Goal: Transaction & Acquisition: Obtain resource

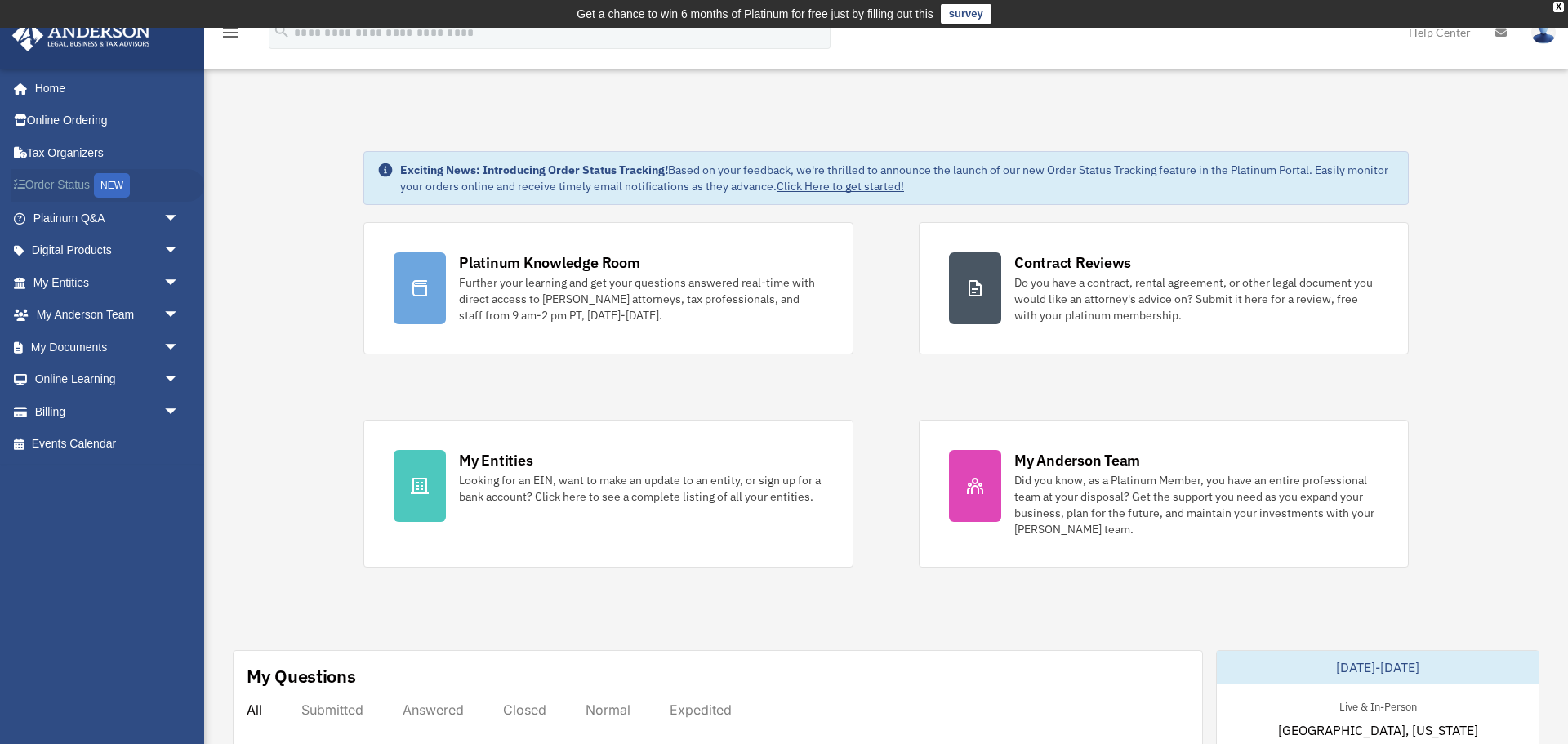
click at [60, 180] on link "Order Status NEW" at bounding box center [107, 185] width 192 height 33
click at [127, 347] on link "My Documents arrow_drop_down" at bounding box center [107, 347] width 192 height 32
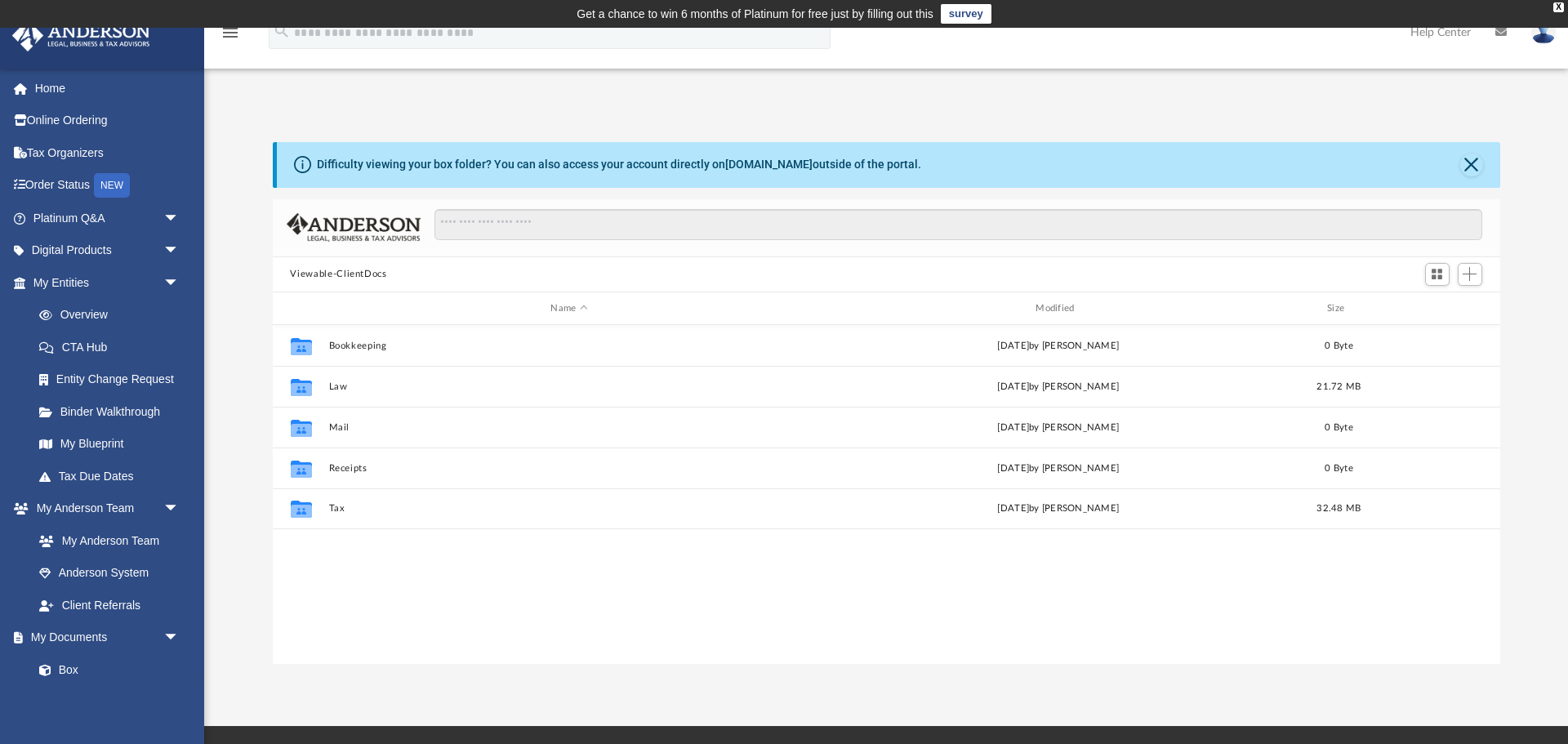
scroll to position [371, 1228]
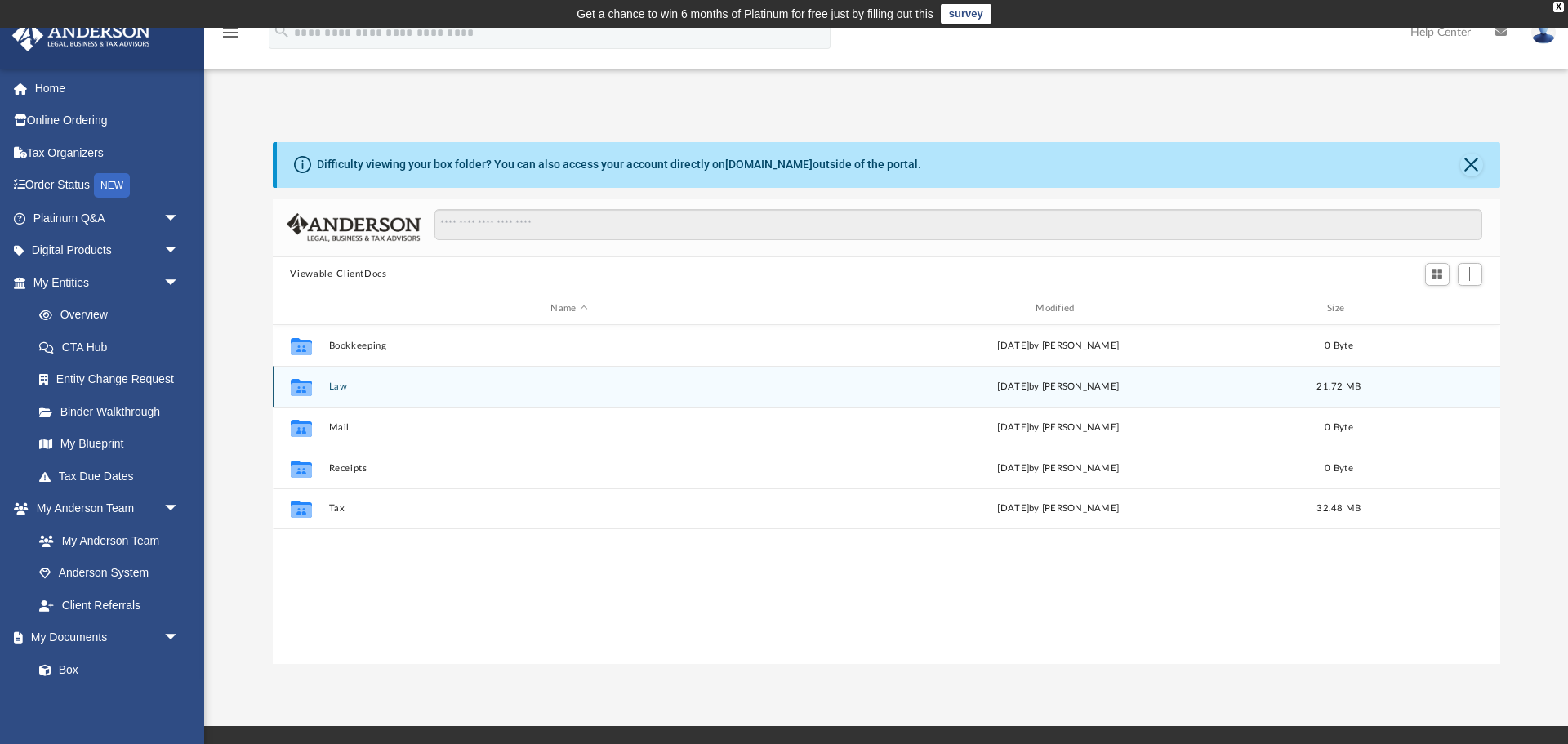
click at [343, 389] on button "Law" at bounding box center [569, 386] width 482 height 10
click at [392, 382] on button "1542 W Walnut St, LLC" at bounding box center [569, 386] width 482 height 10
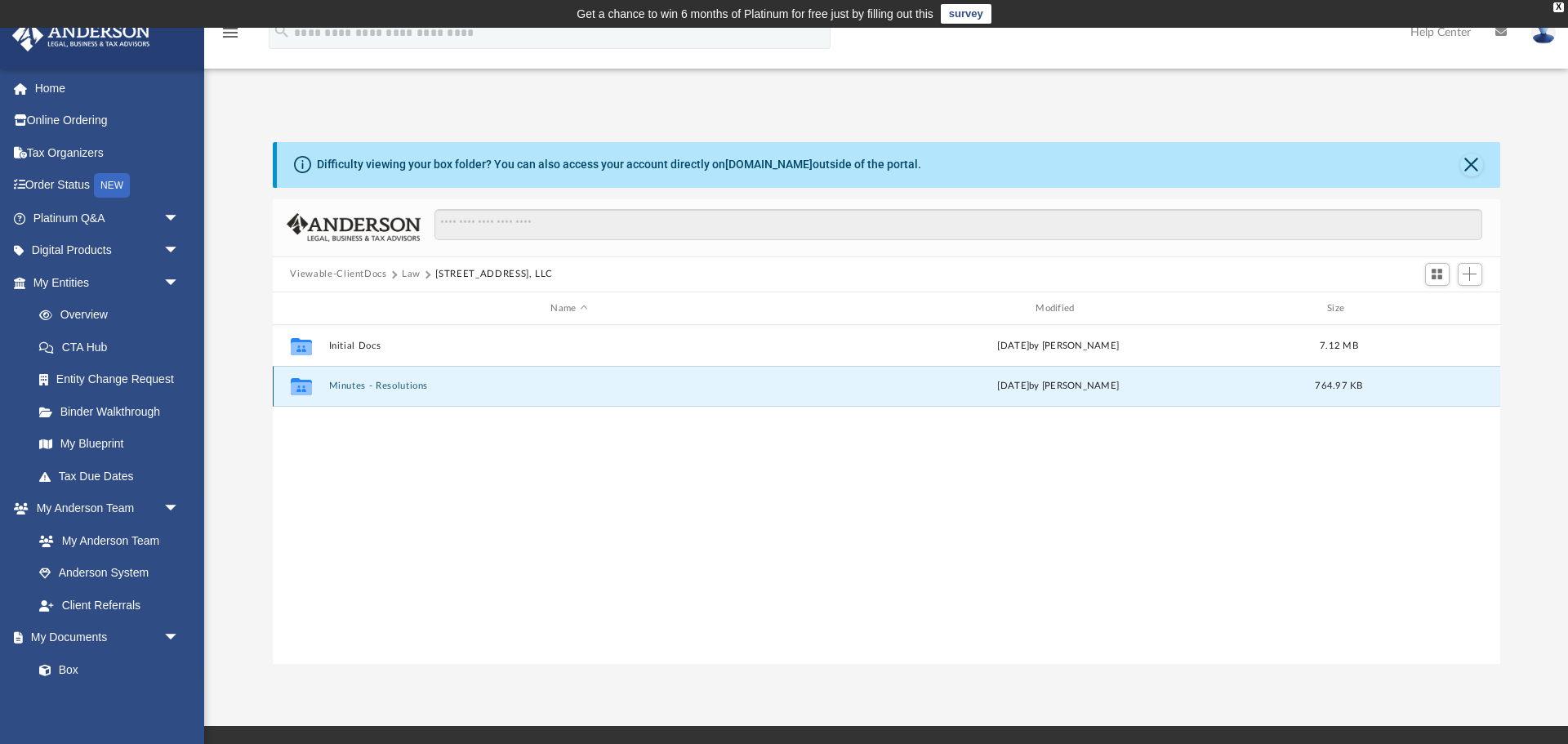
click at [360, 385] on button "Minutes - Resolutions" at bounding box center [569, 386] width 482 height 10
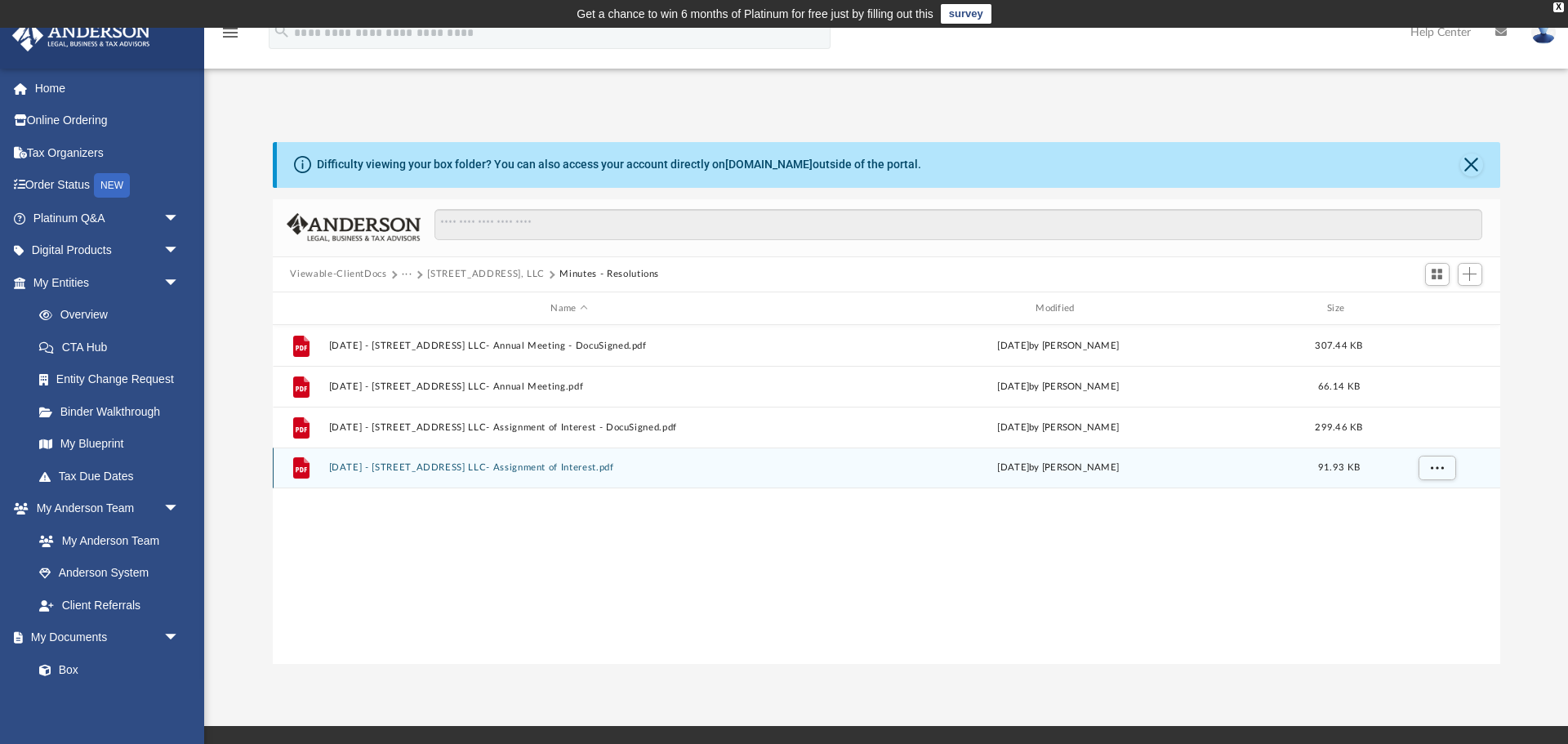
click at [509, 473] on button "2025.01.01 - 1542 W Walnut St LLC- Assignment of Interest.pdf" at bounding box center [569, 467] width 482 height 10
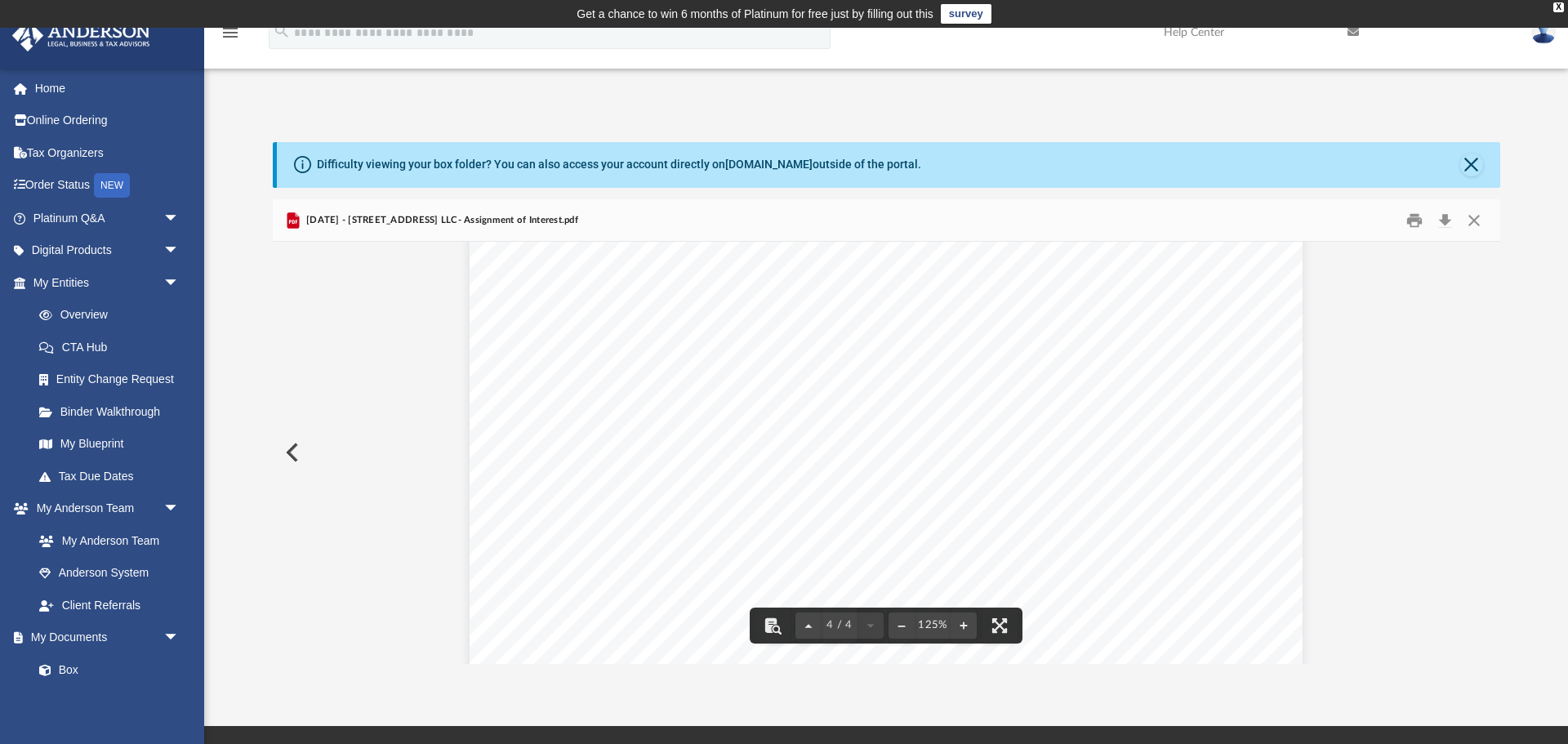
scroll to position [3986, 0]
click at [1478, 217] on button "Close" at bounding box center [1473, 220] width 29 height 26
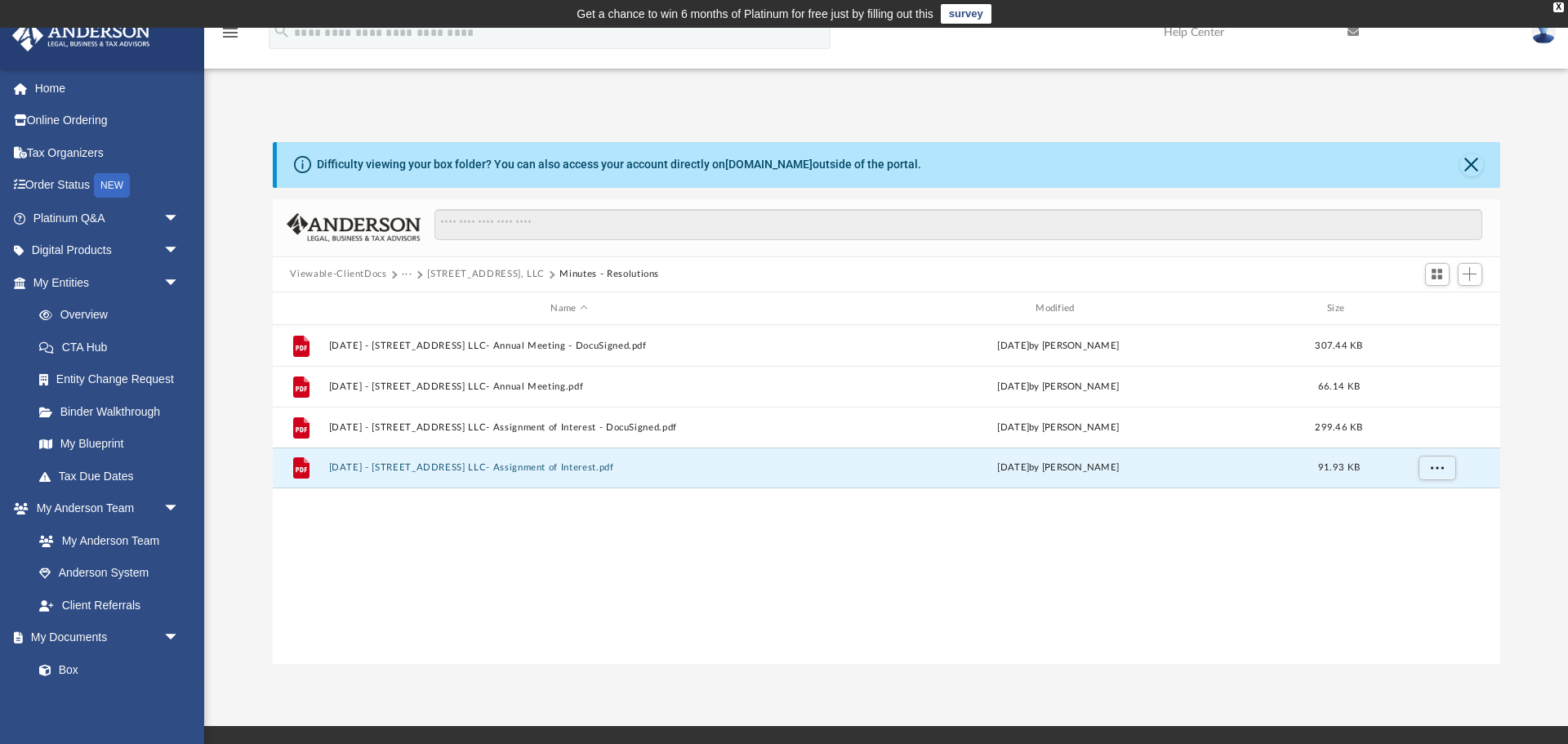
click at [509, 263] on div "Viewable-ClientDocs ··· 1542 W Walnut St, LLC Minutes - Resolutions" at bounding box center [886, 275] width 1228 height 36
click at [509, 272] on button "1542 W Walnut St, LLC" at bounding box center [485, 275] width 118 height 15
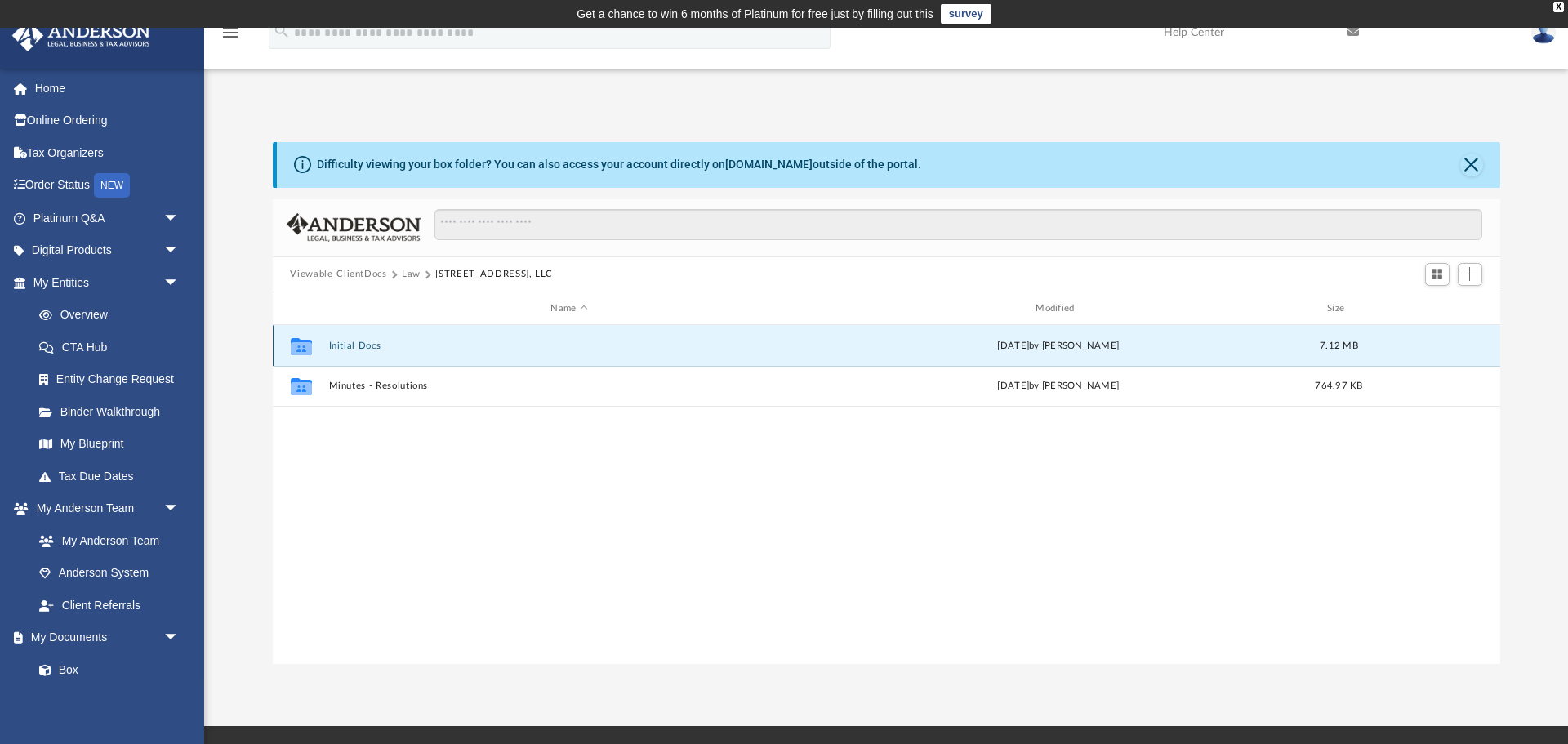
click at [345, 345] on button "Initial Docs" at bounding box center [569, 345] width 482 height 10
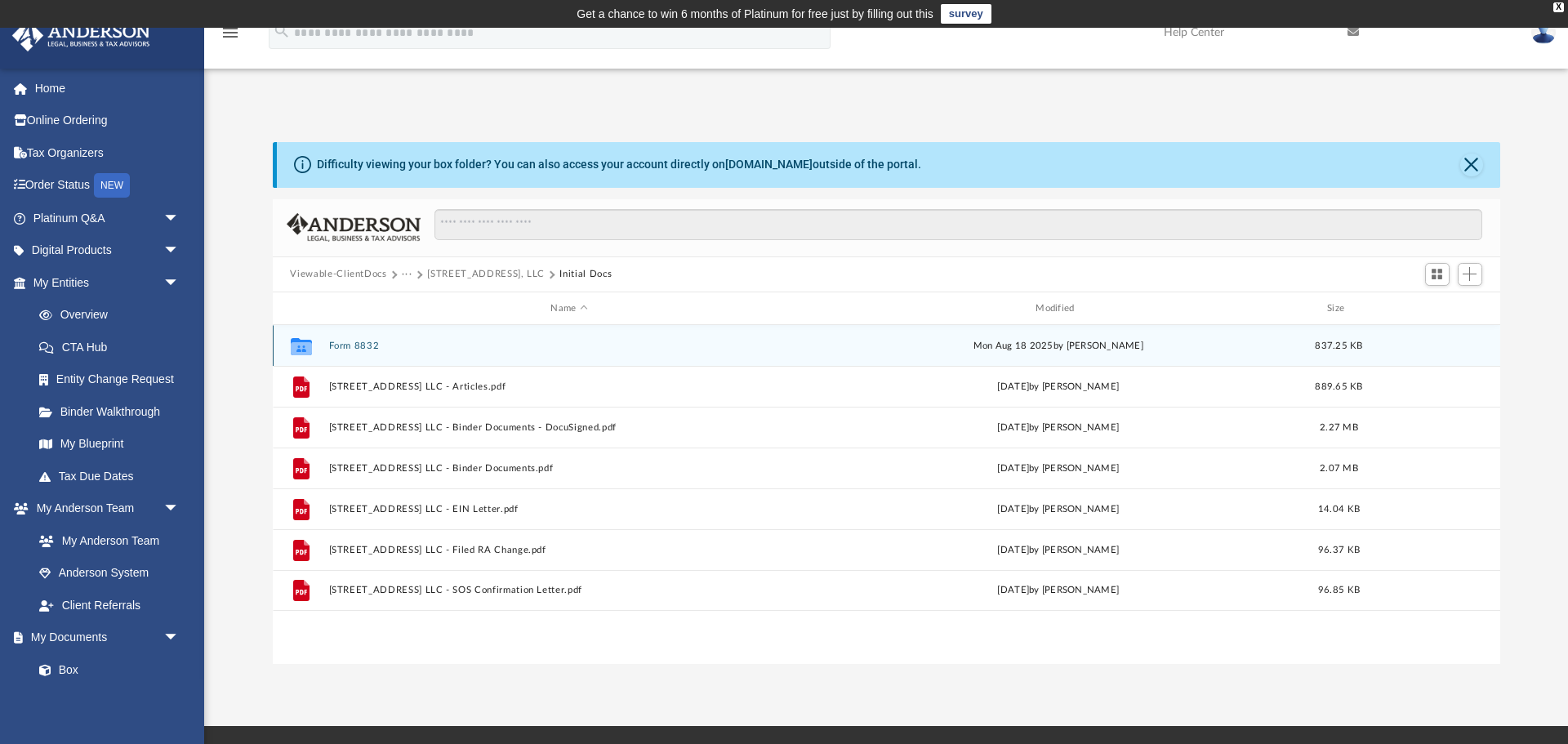
click at [360, 343] on button "Form 8832" at bounding box center [569, 345] width 482 height 10
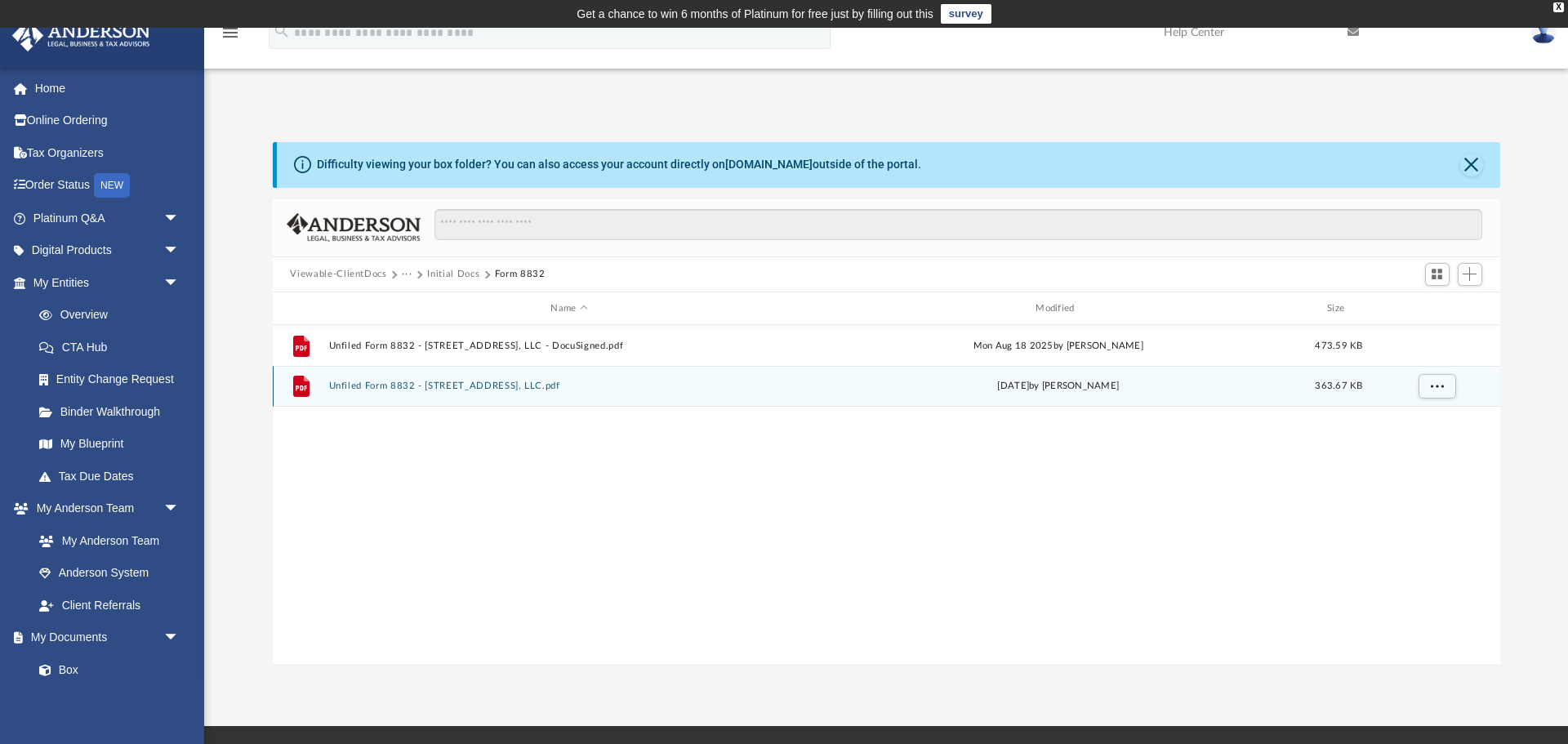
click at [454, 385] on button "Unfiled Form 8832 - 1542 W. Walnut St., LLC.pdf" at bounding box center [569, 386] width 482 height 10
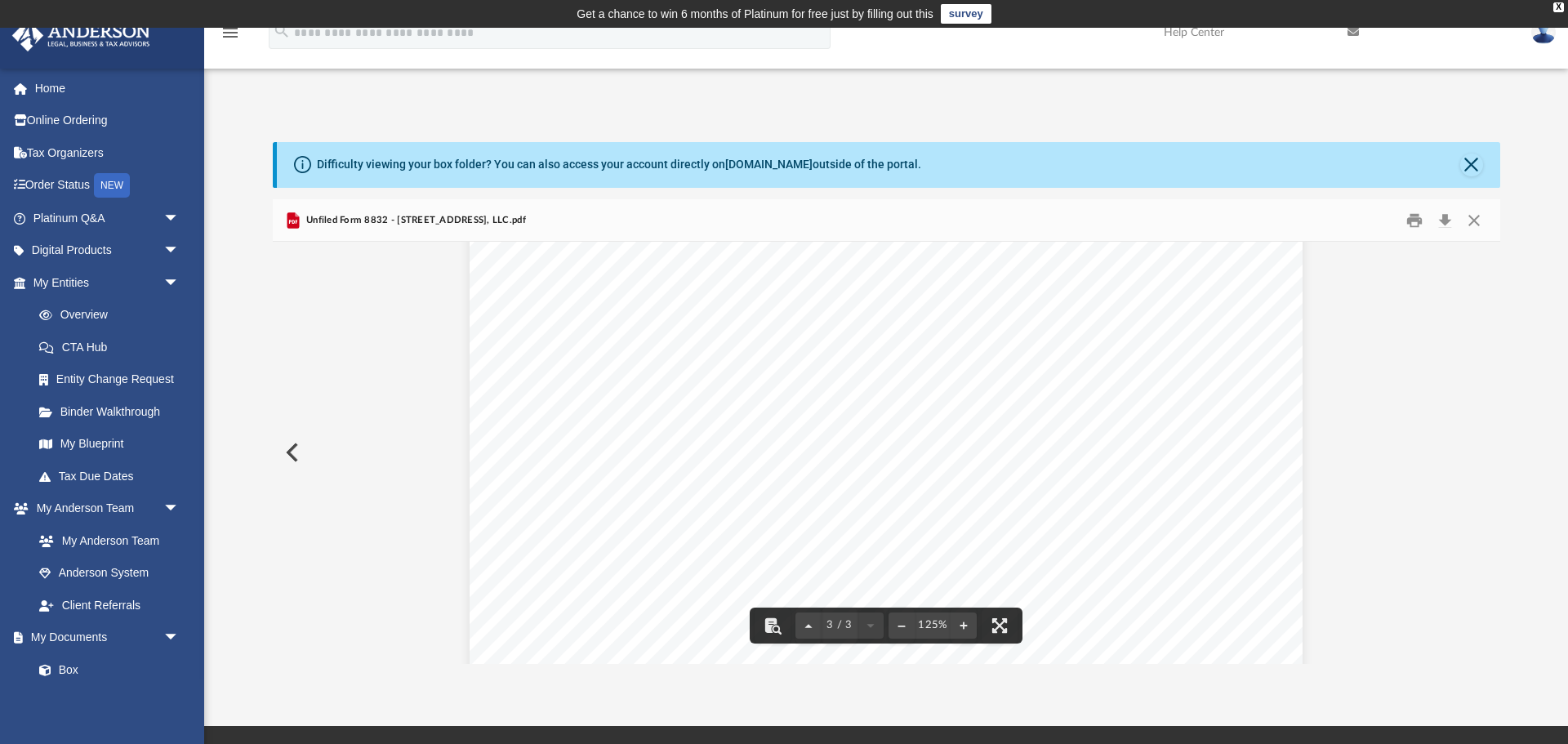
scroll to position [2884, 0]
click at [1477, 221] on button "Close" at bounding box center [1473, 220] width 29 height 26
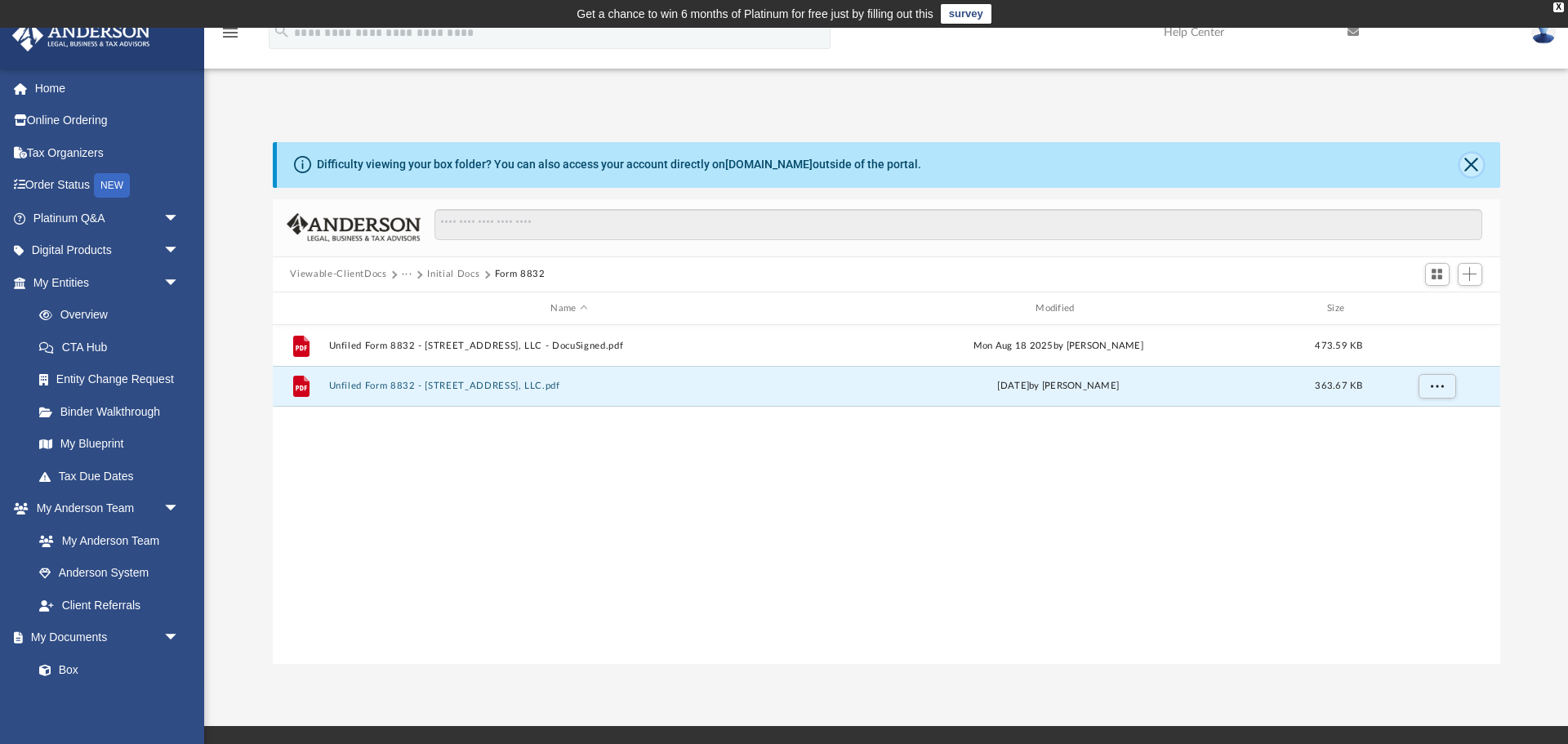
click at [1470, 163] on button "Close" at bounding box center [1471, 165] width 23 height 23
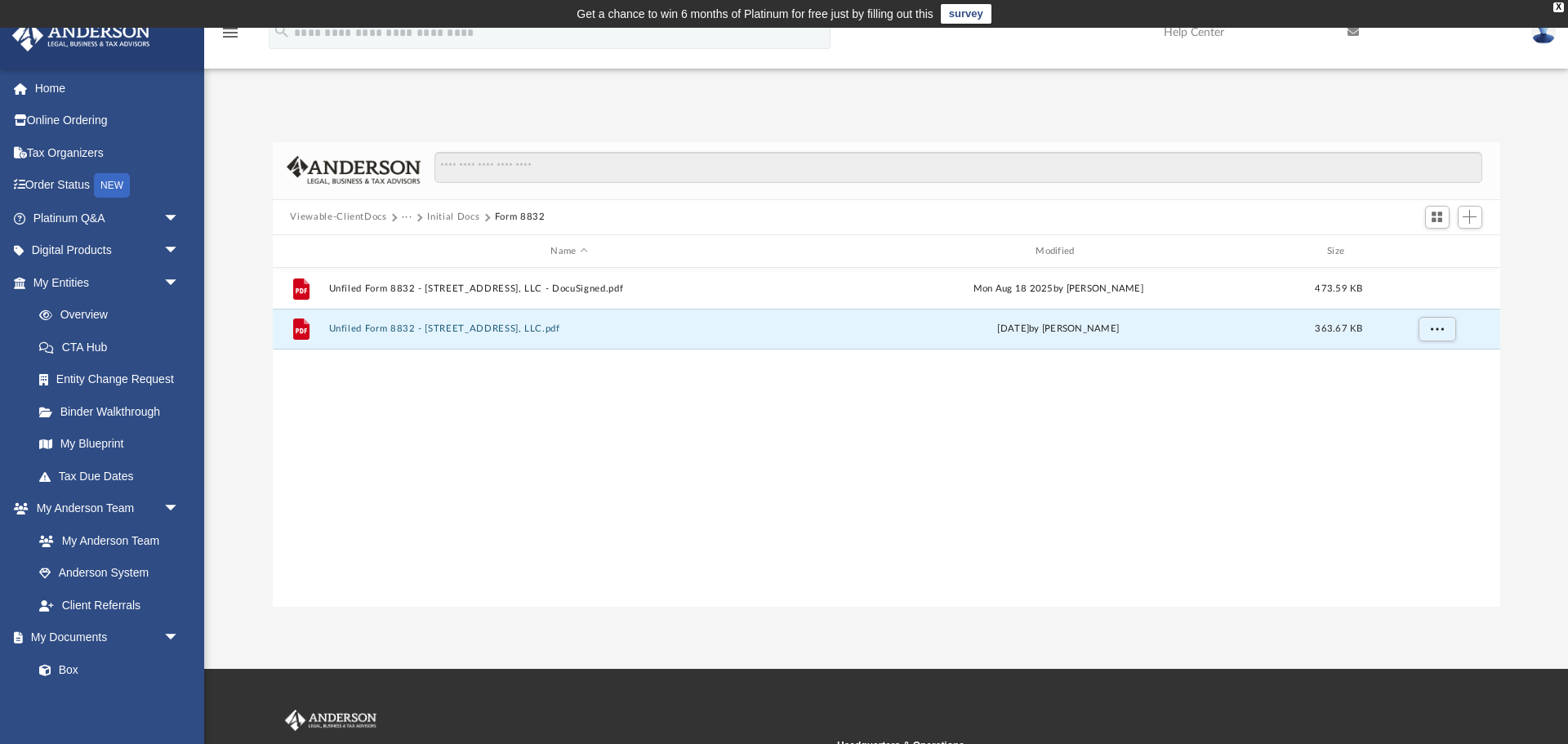
click at [450, 210] on button "Initial Docs" at bounding box center [452, 217] width 52 height 15
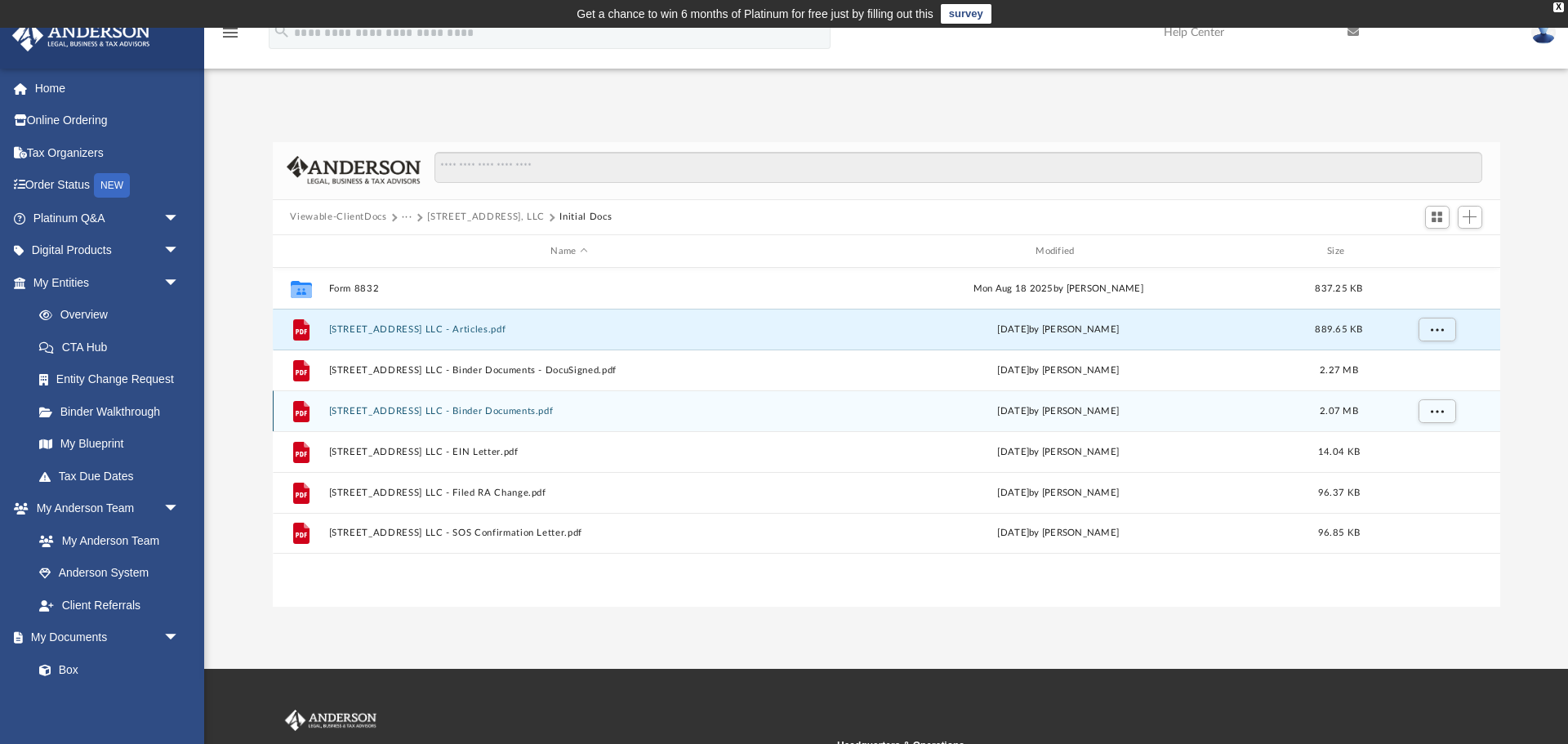
drag, startPoint x: 476, startPoint y: 328, endPoint x: 499, endPoint y: 407, distance: 82.3
click at [592, 401] on div "Collaborated Folder Form 8832 Mon Aug 18 2025 by Cynthia Peters 837.25 KB File …" at bounding box center [886, 410] width 1228 height 285
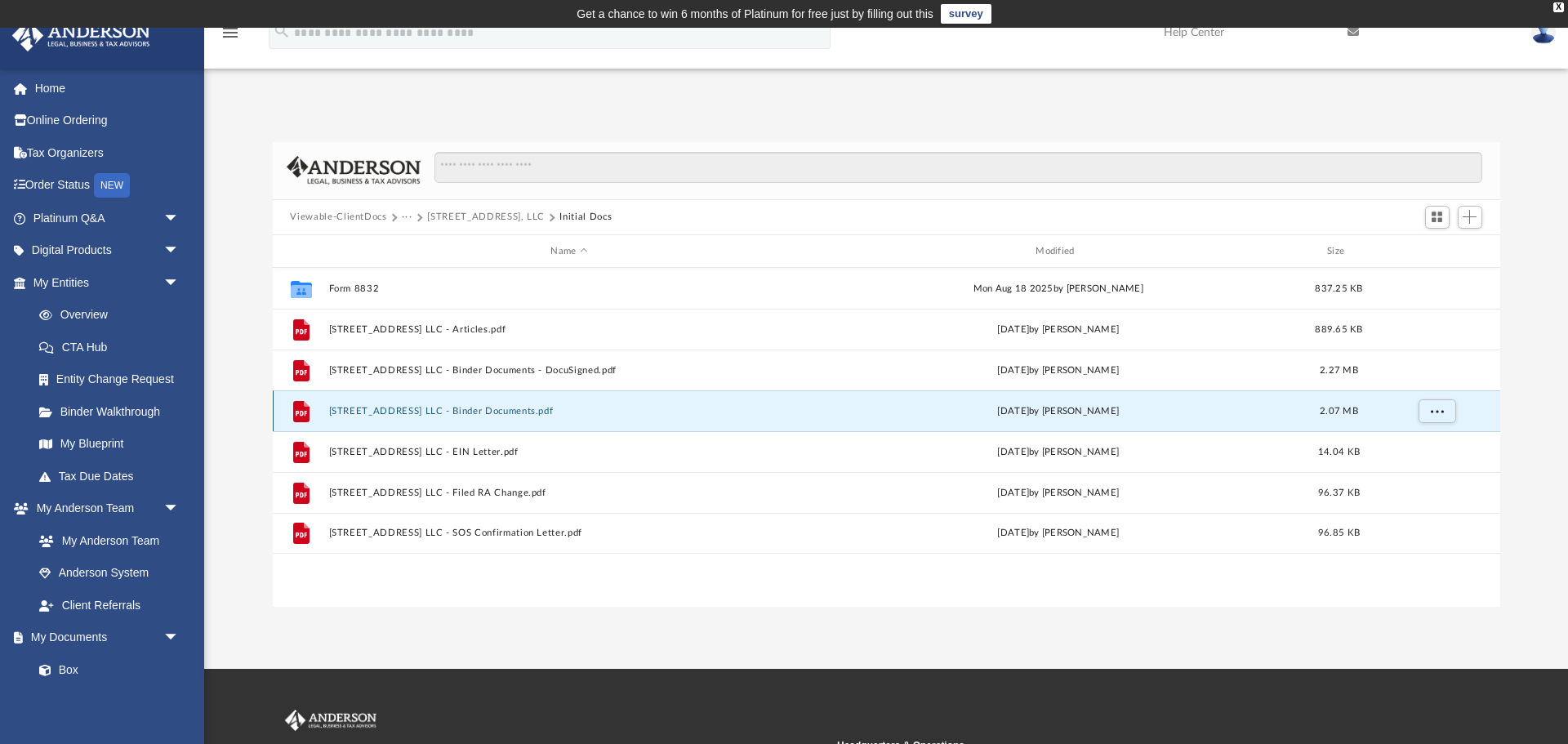
click at [495, 407] on button "1542 W Walnut St LLC - Binder Documents.pdf" at bounding box center [569, 410] width 482 height 10
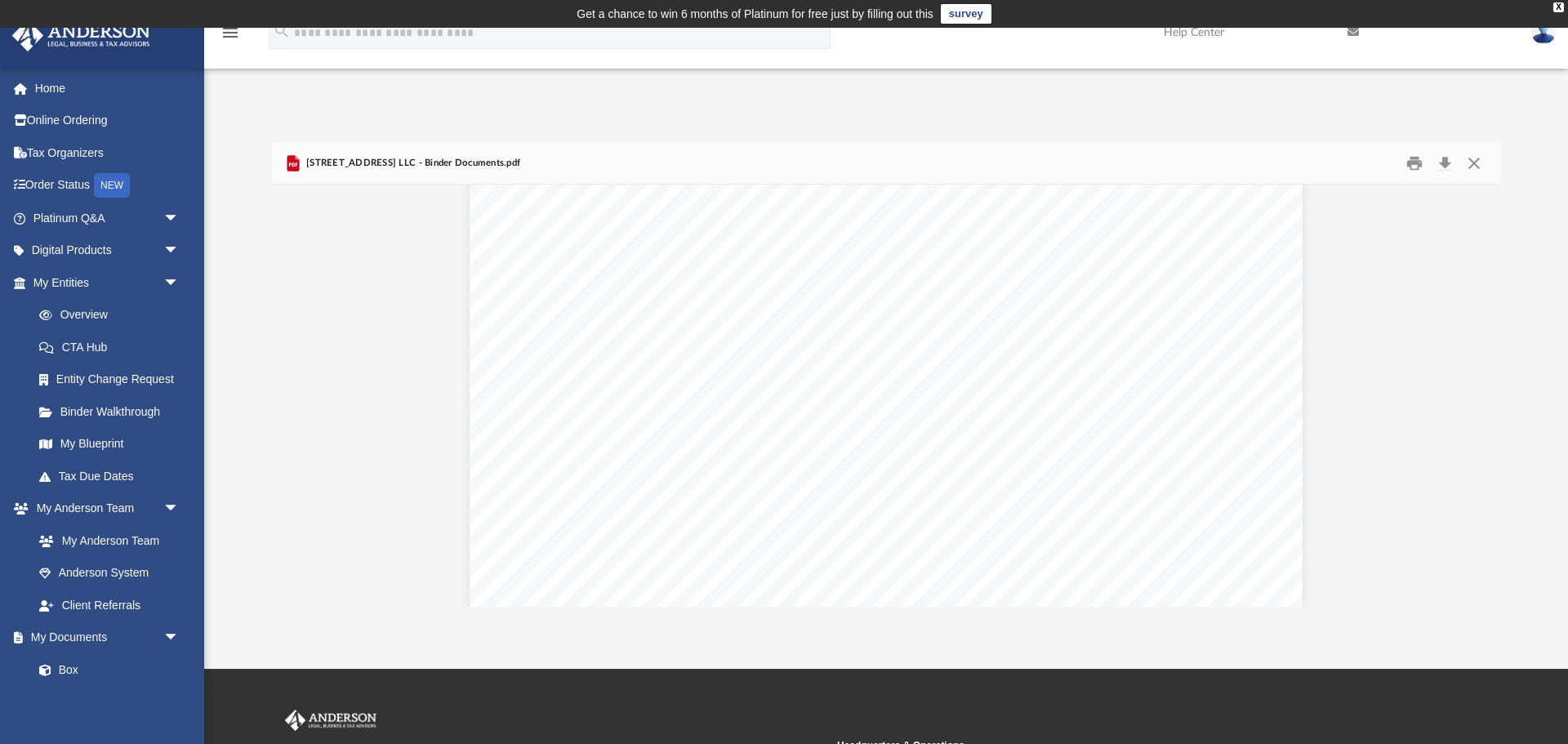
scroll to position [86292, 0]
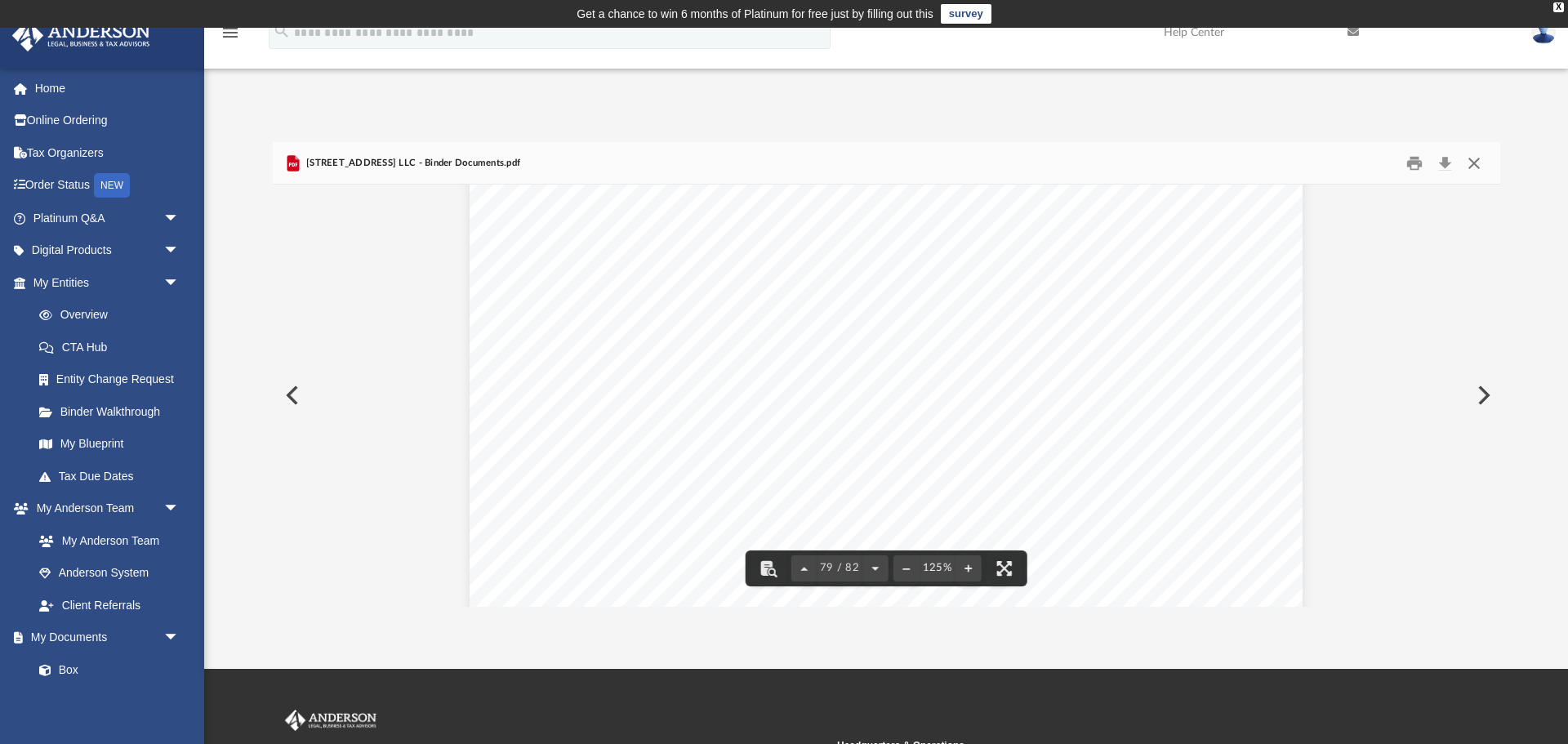
click at [1471, 157] on button "Close" at bounding box center [1473, 162] width 29 height 26
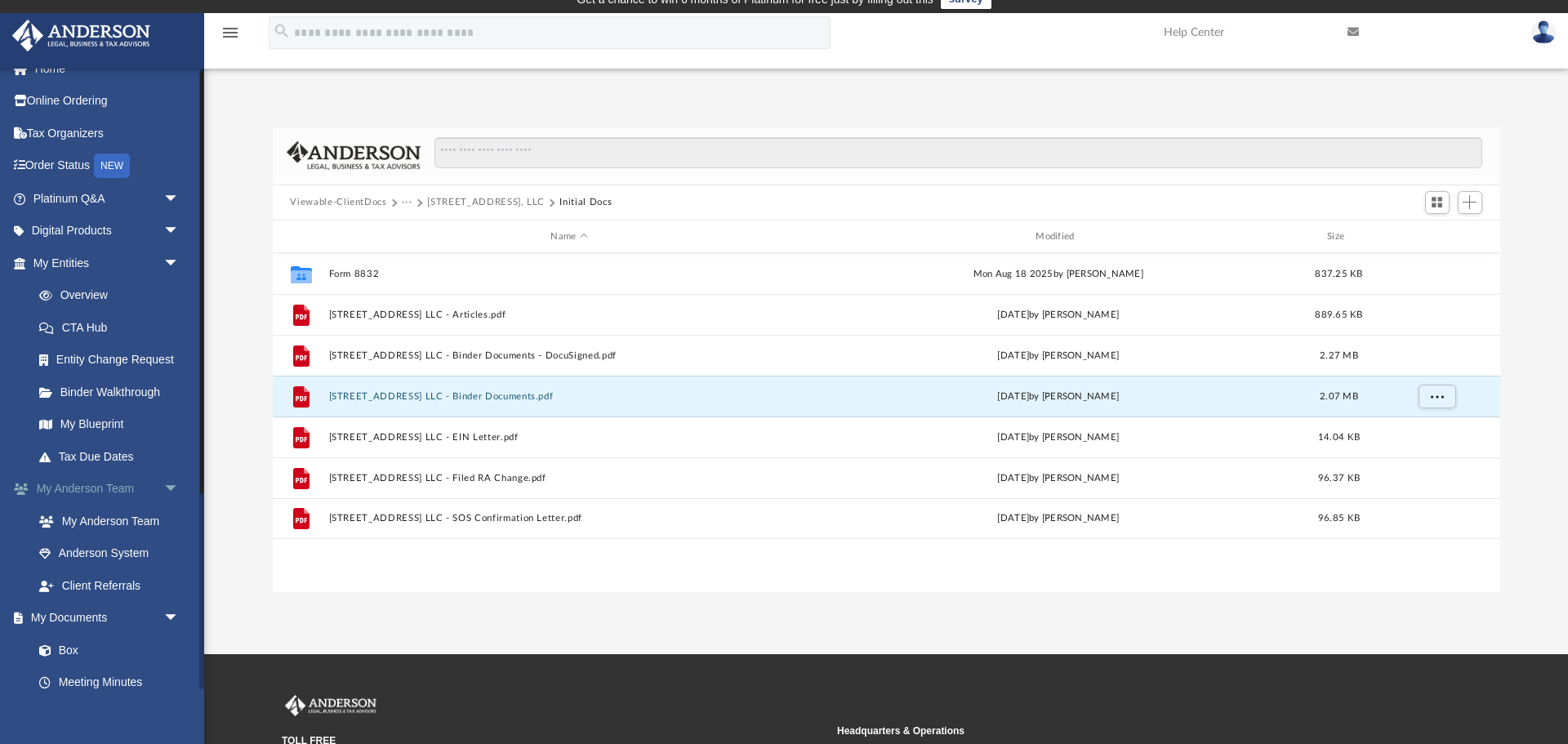
scroll to position [0, 0]
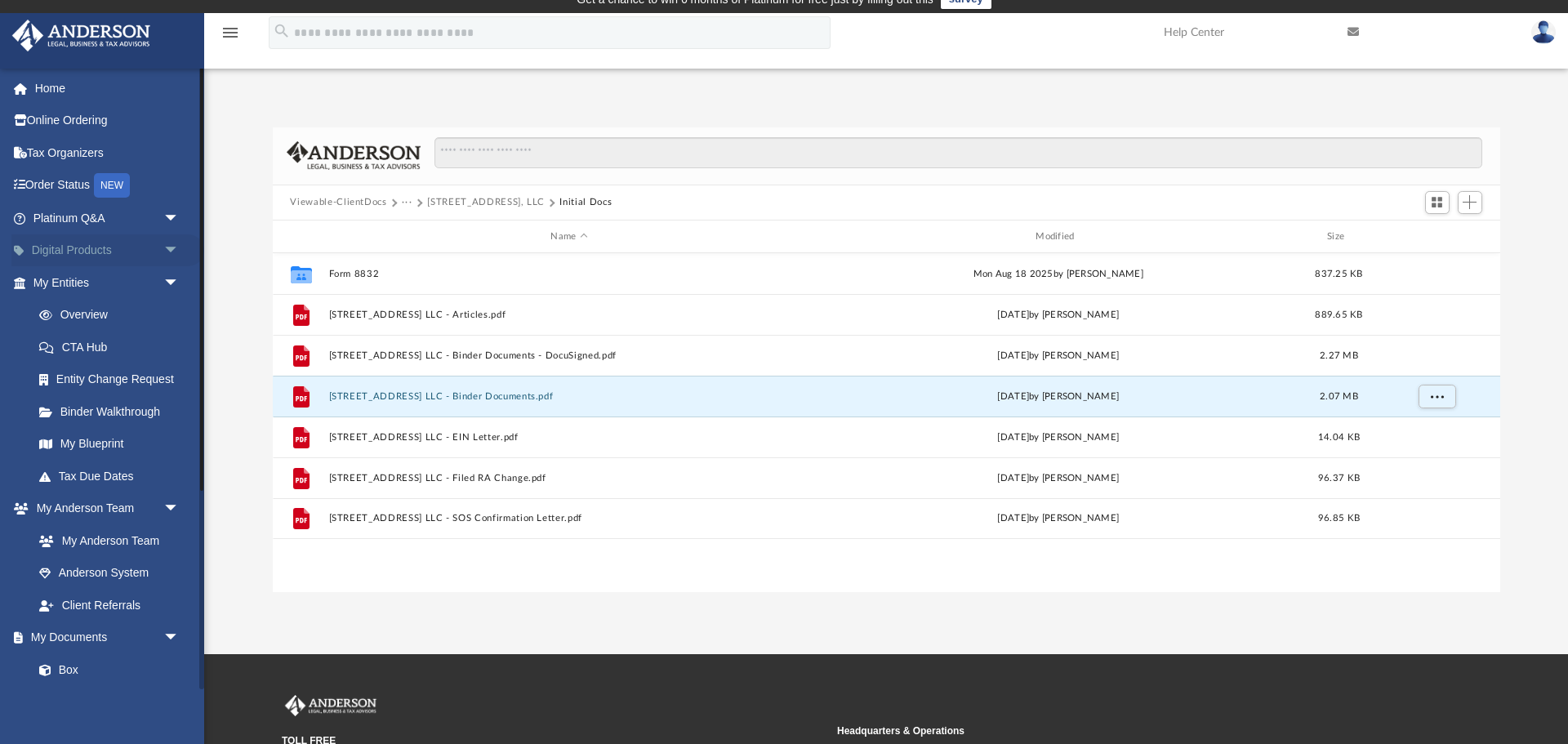
click at [137, 243] on link "Digital Products arrow_drop_down" at bounding box center [107, 250] width 192 height 32
click at [166, 251] on span "arrow_drop_down" at bounding box center [179, 250] width 32 height 33
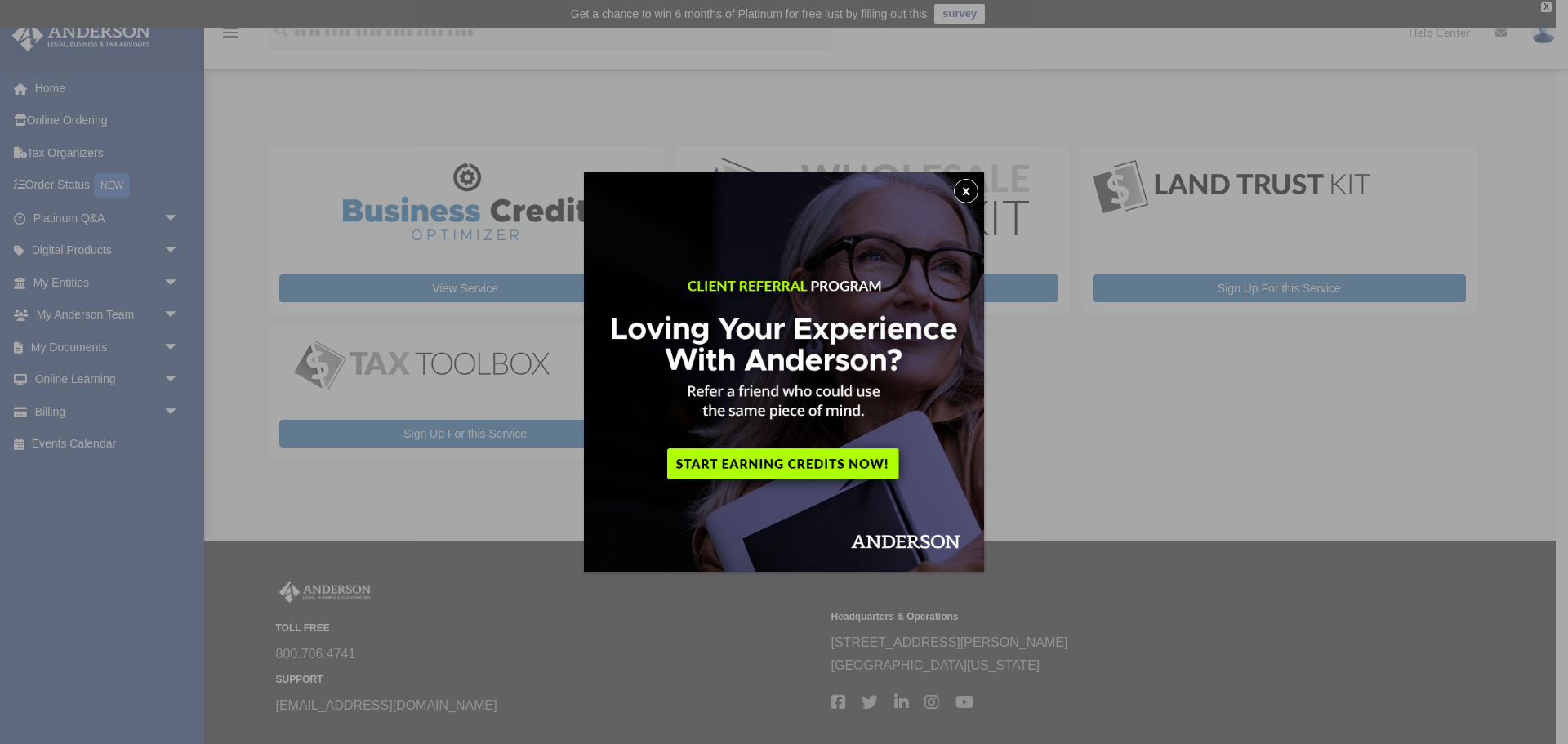
click at [966, 189] on button "x" at bounding box center [966, 191] width 25 height 25
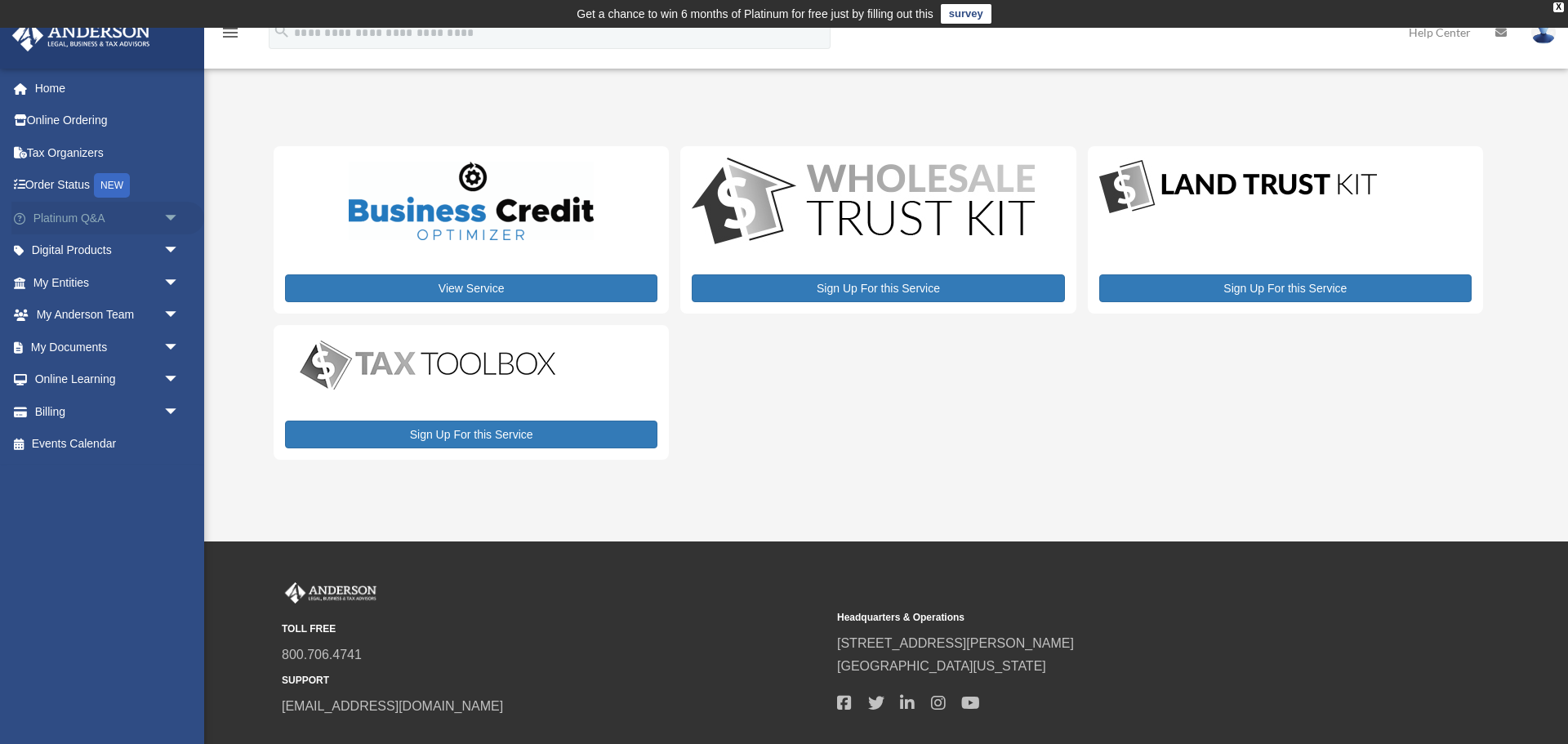
click at [179, 227] on span "arrow_drop_down" at bounding box center [179, 218] width 32 height 33
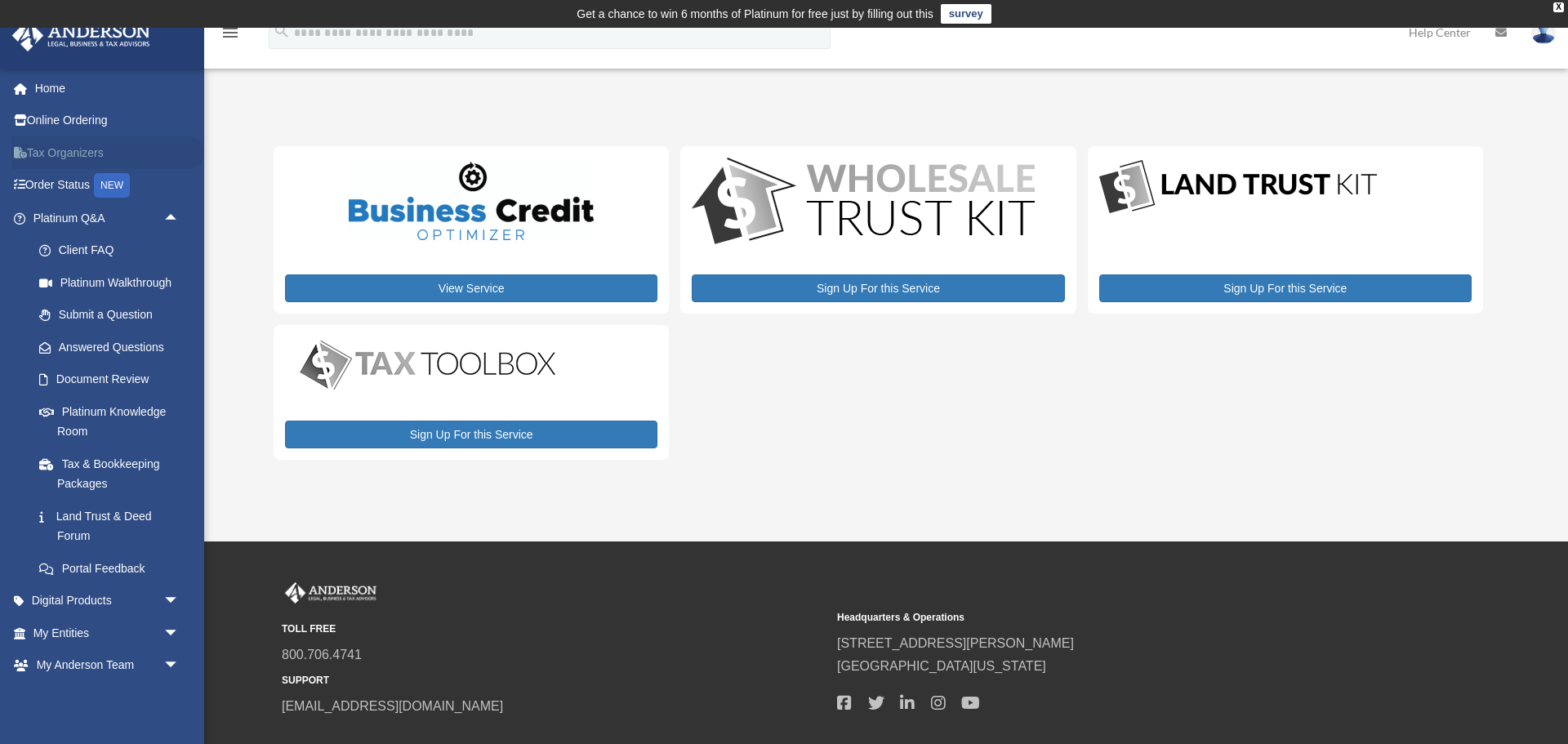
click at [67, 144] on link "Tax Organizers" at bounding box center [107, 153] width 192 height 32
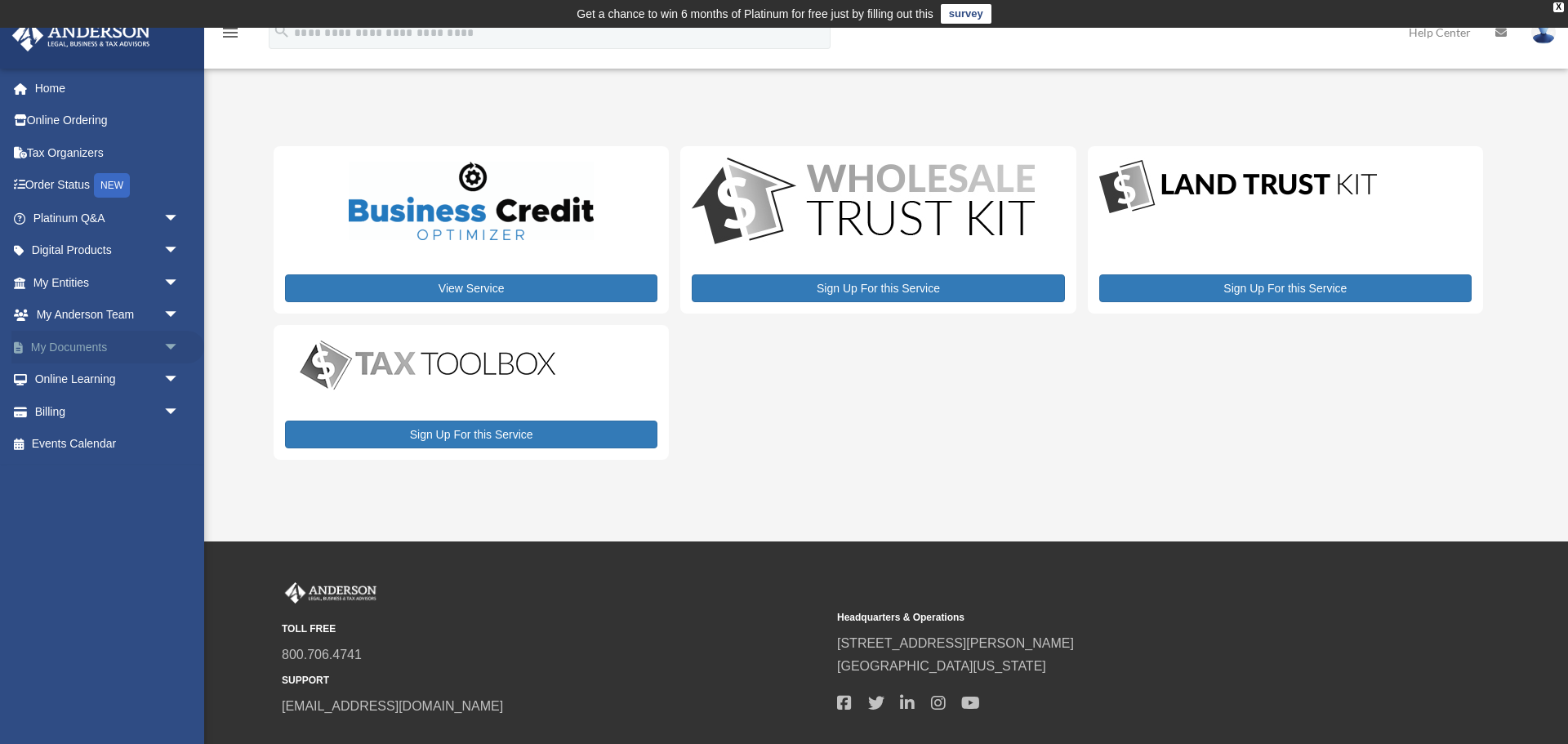
click at [163, 351] on span "arrow_drop_down" at bounding box center [179, 347] width 32 height 33
click at [163, 517] on span "arrow_drop_down" at bounding box center [179, 508] width 32 height 33
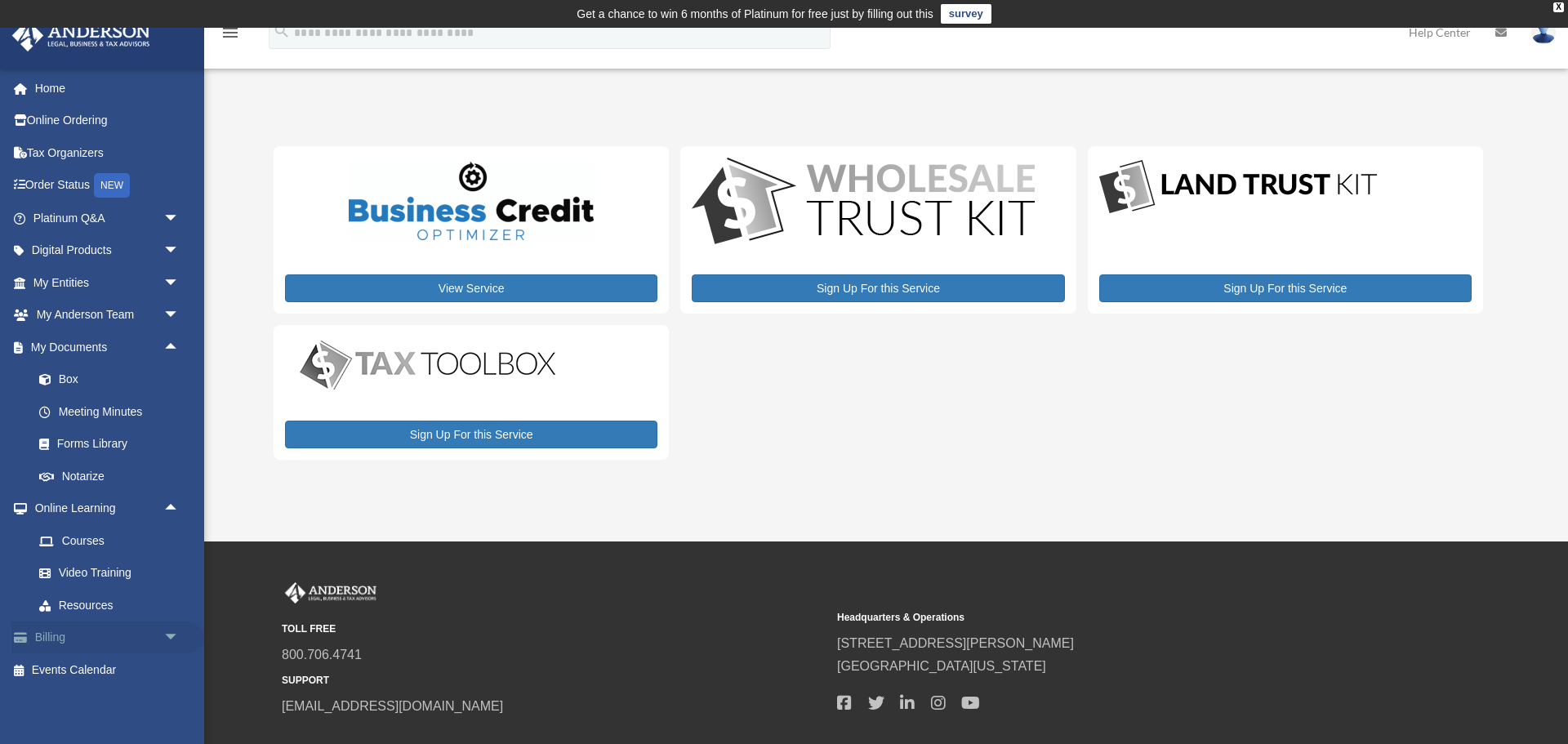
click at [168, 647] on span "arrow_drop_down" at bounding box center [179, 637] width 32 height 33
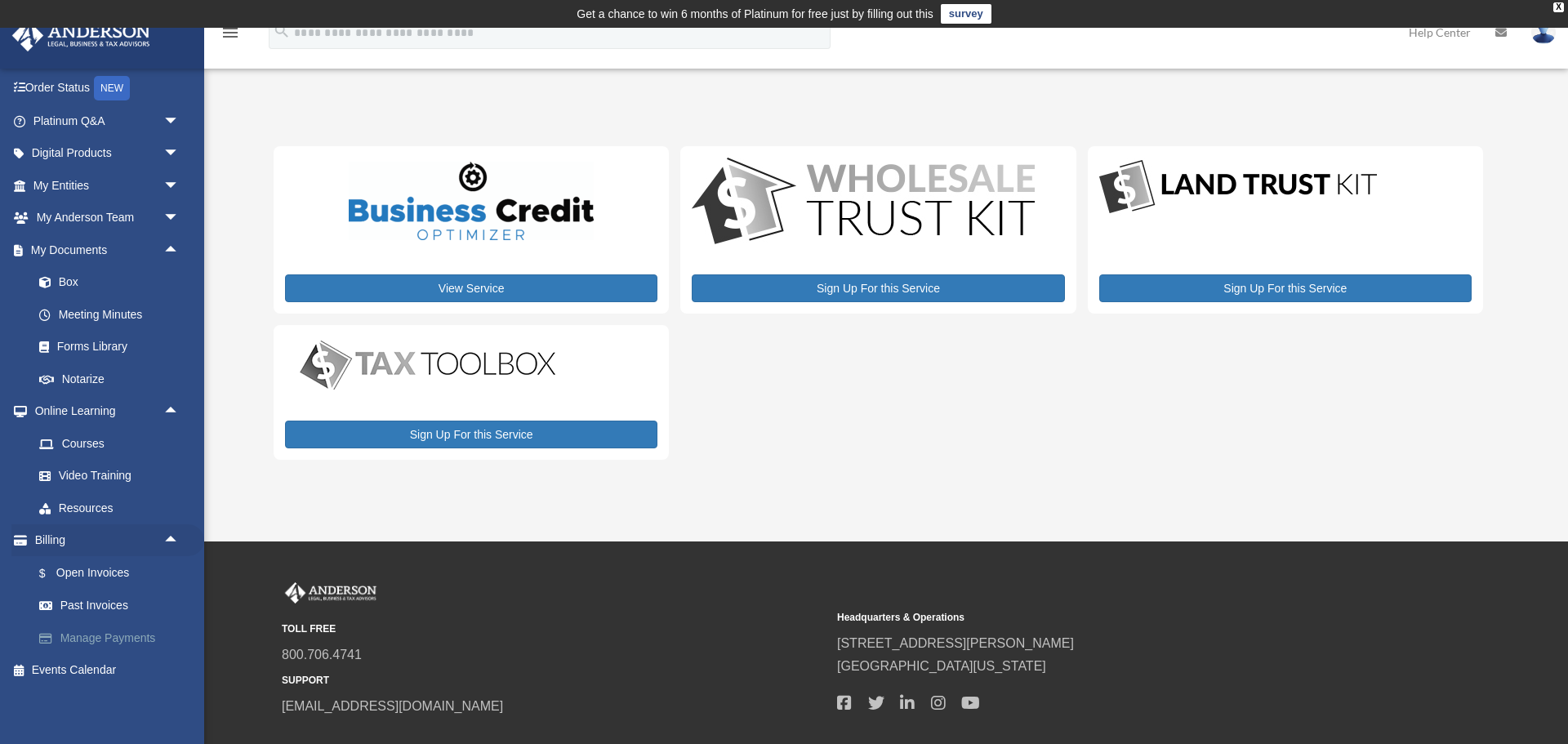
scroll to position [98, 0]
click at [168, 212] on span "arrow_drop_down" at bounding box center [179, 217] width 32 height 33
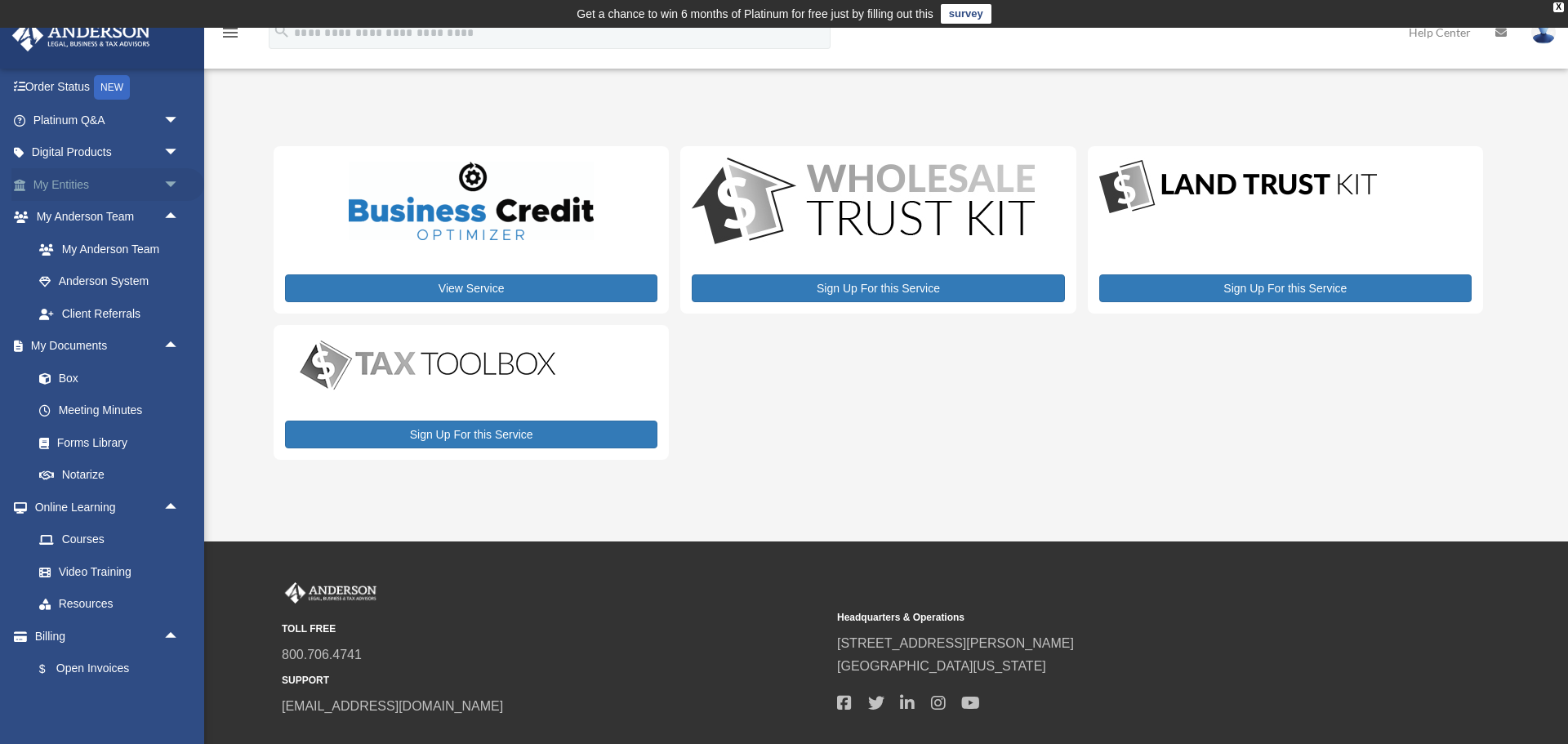
click at [163, 172] on span "arrow_drop_down" at bounding box center [179, 184] width 32 height 33
click at [168, 179] on span "arrow_drop_up" at bounding box center [179, 184] width 32 height 33
click at [166, 151] on span "arrow_drop_down" at bounding box center [179, 153] width 32 height 33
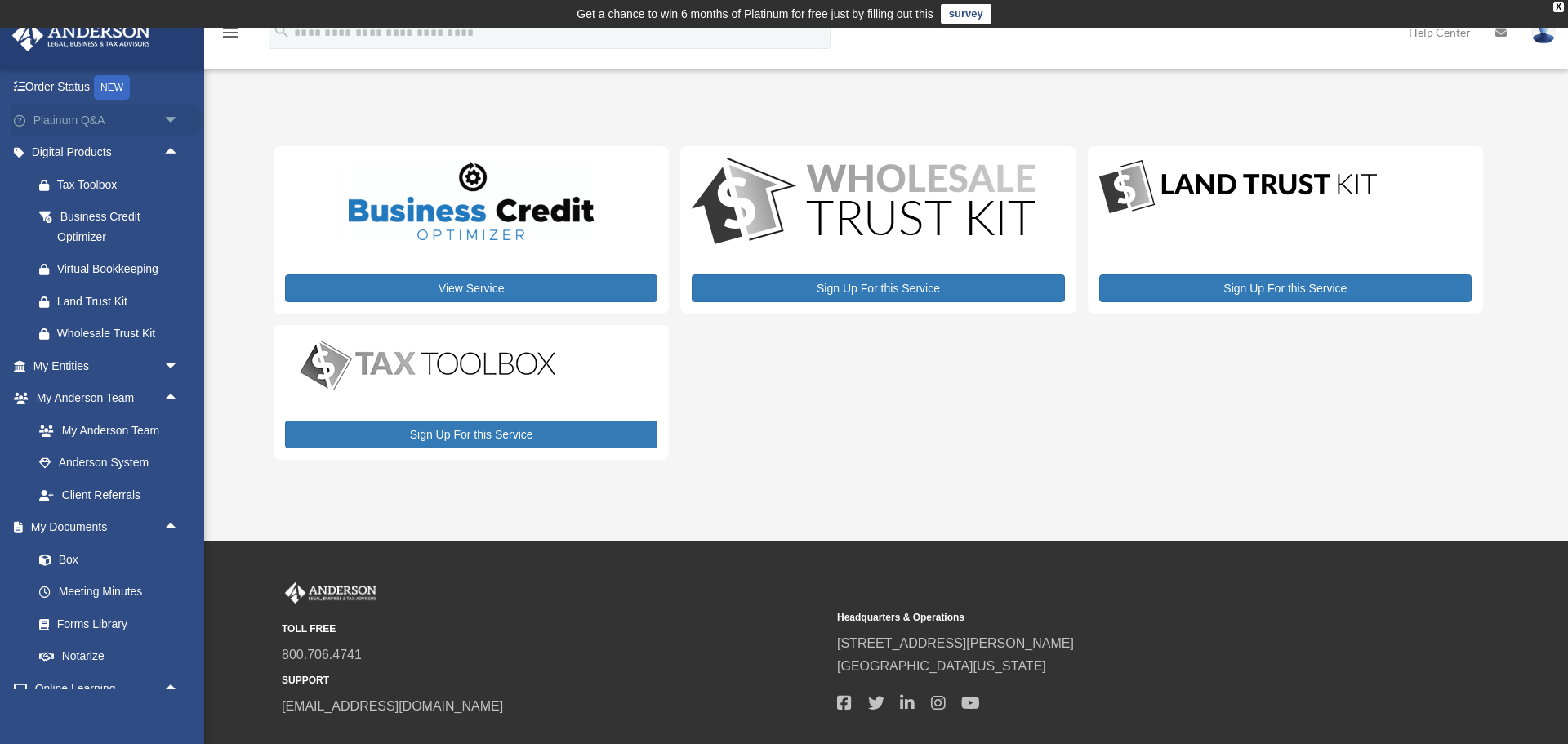
click at [172, 125] on span "arrow_drop_down" at bounding box center [179, 119] width 32 height 33
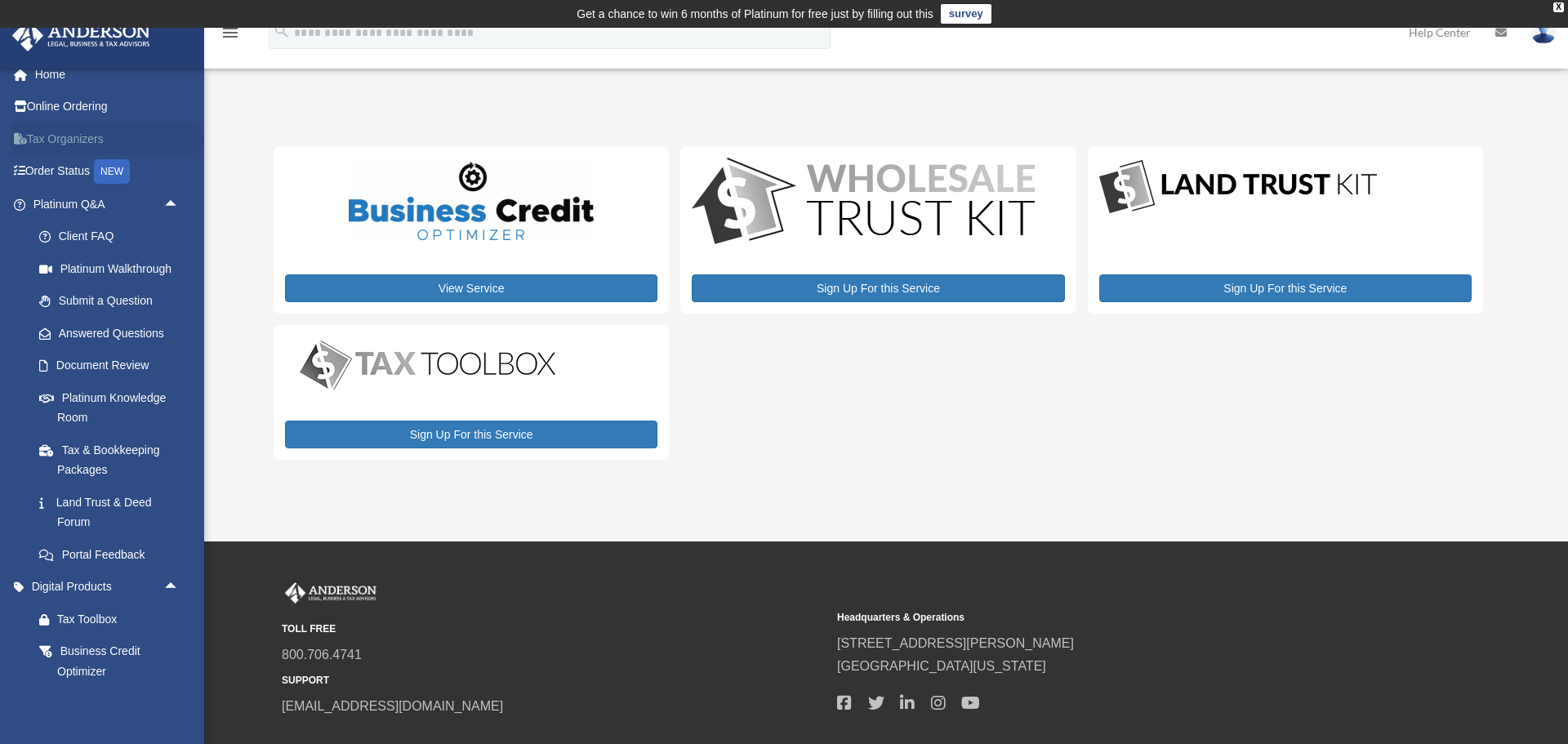
scroll to position [0, 0]
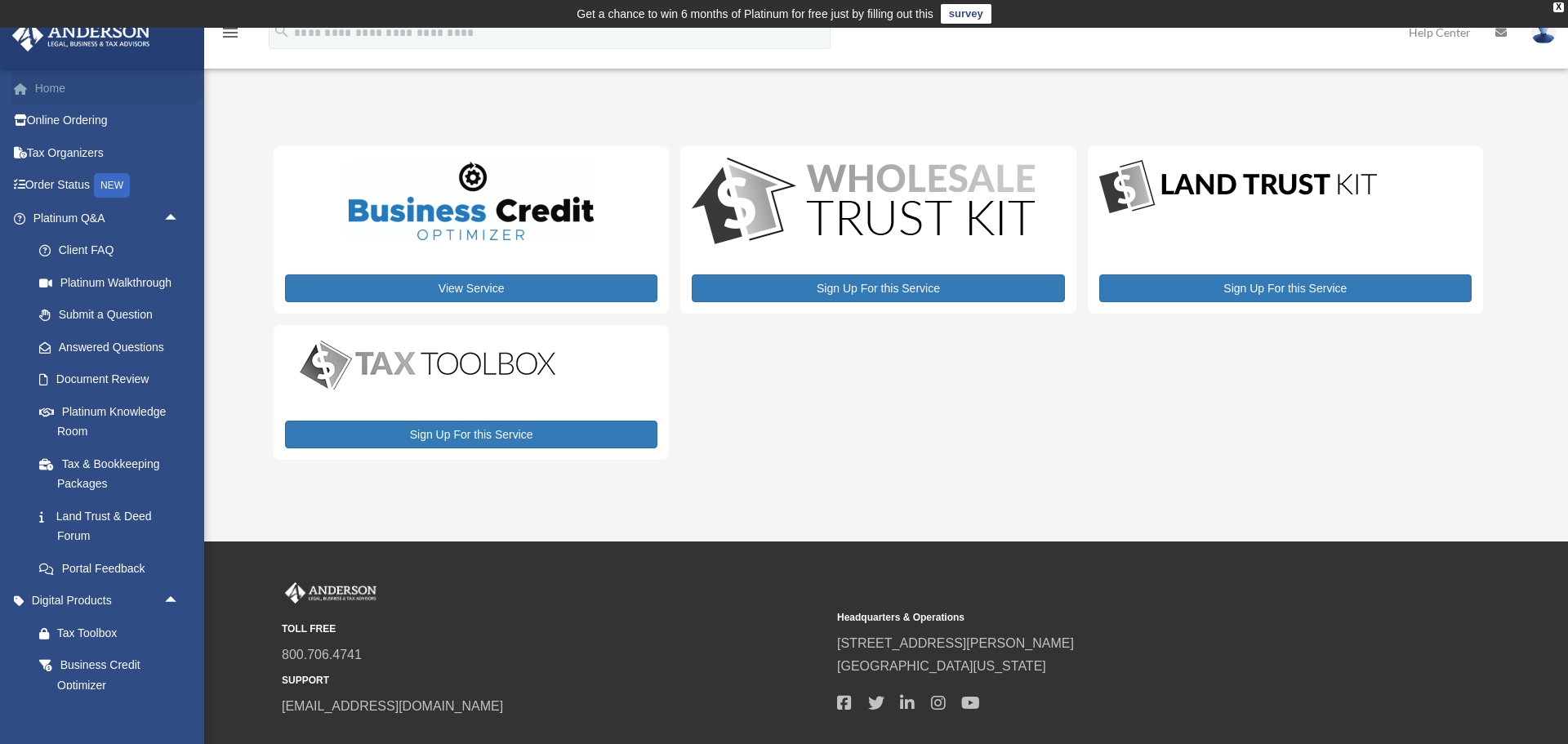
click at [59, 82] on link "Home" at bounding box center [107, 88] width 192 height 32
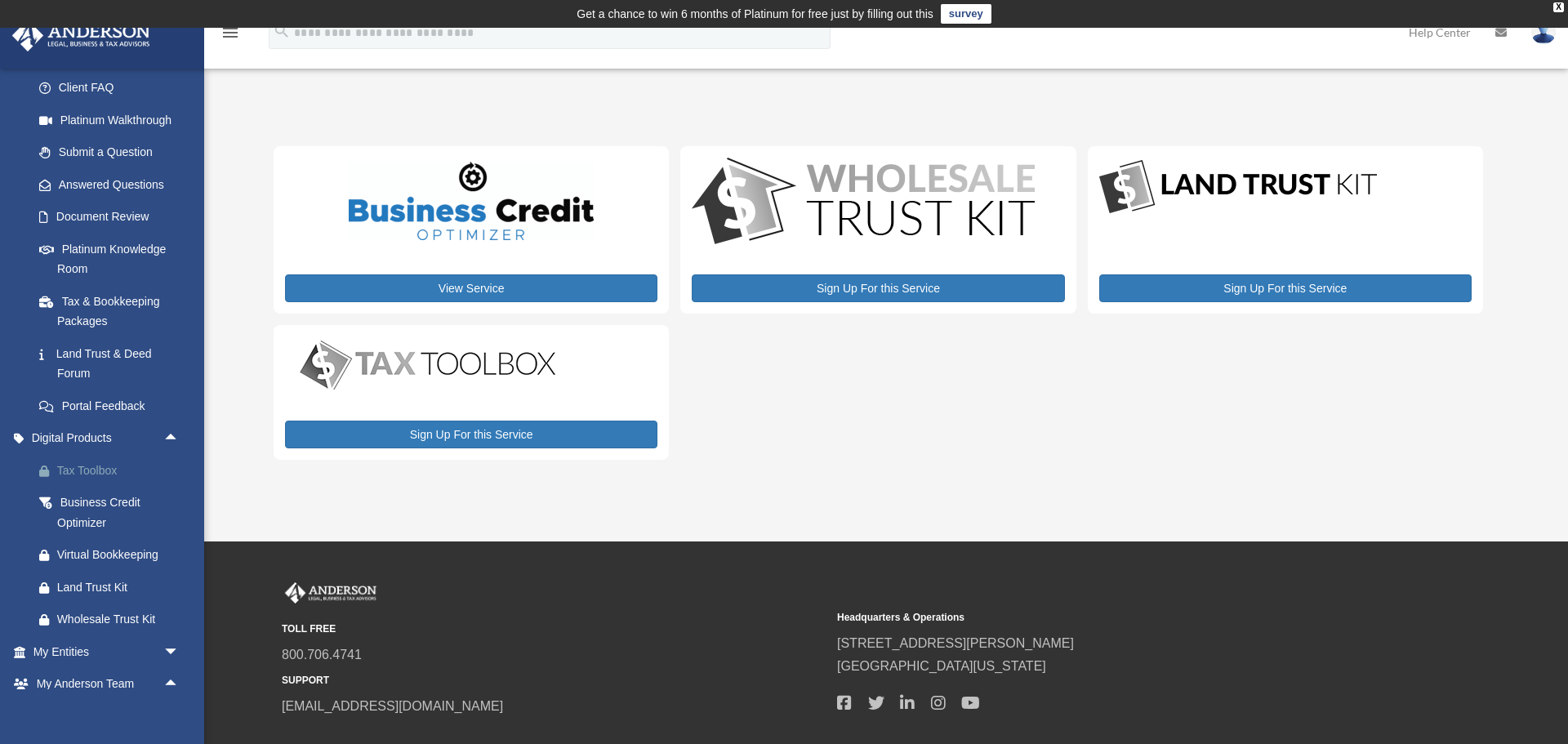
scroll to position [163, 0]
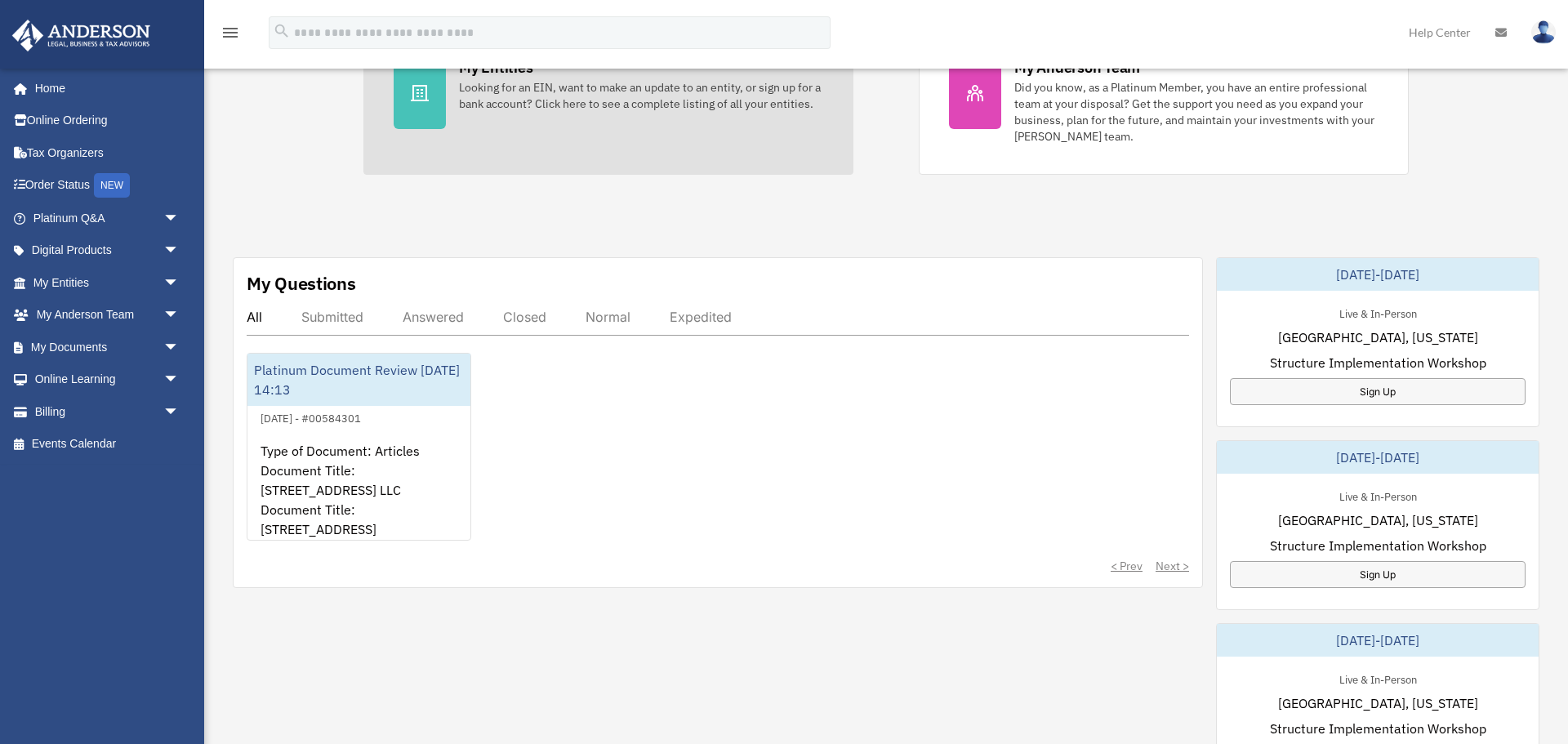
scroll to position [391, 0]
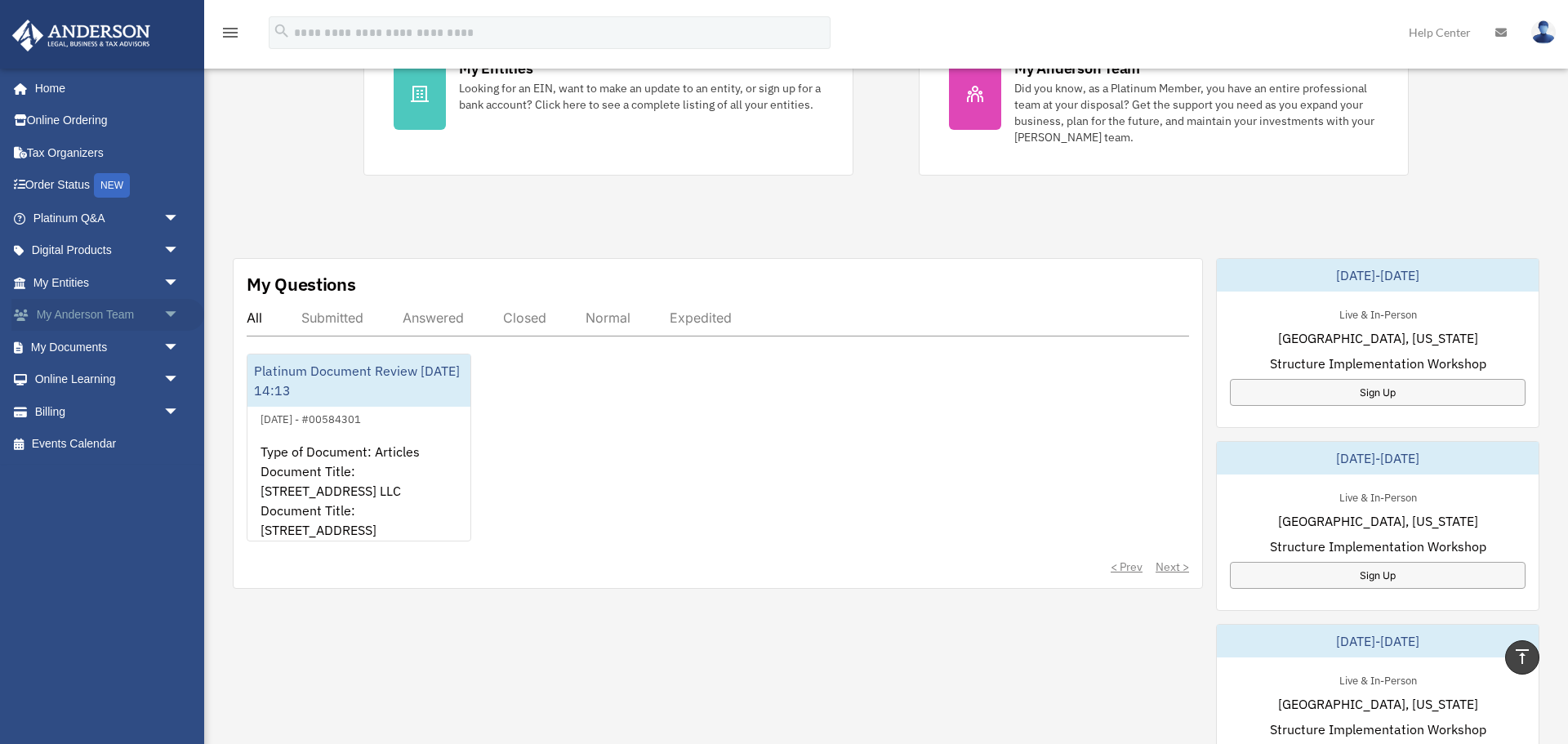
click at [119, 315] on link "My Anderson Team arrow_drop_down" at bounding box center [107, 315] width 192 height 32
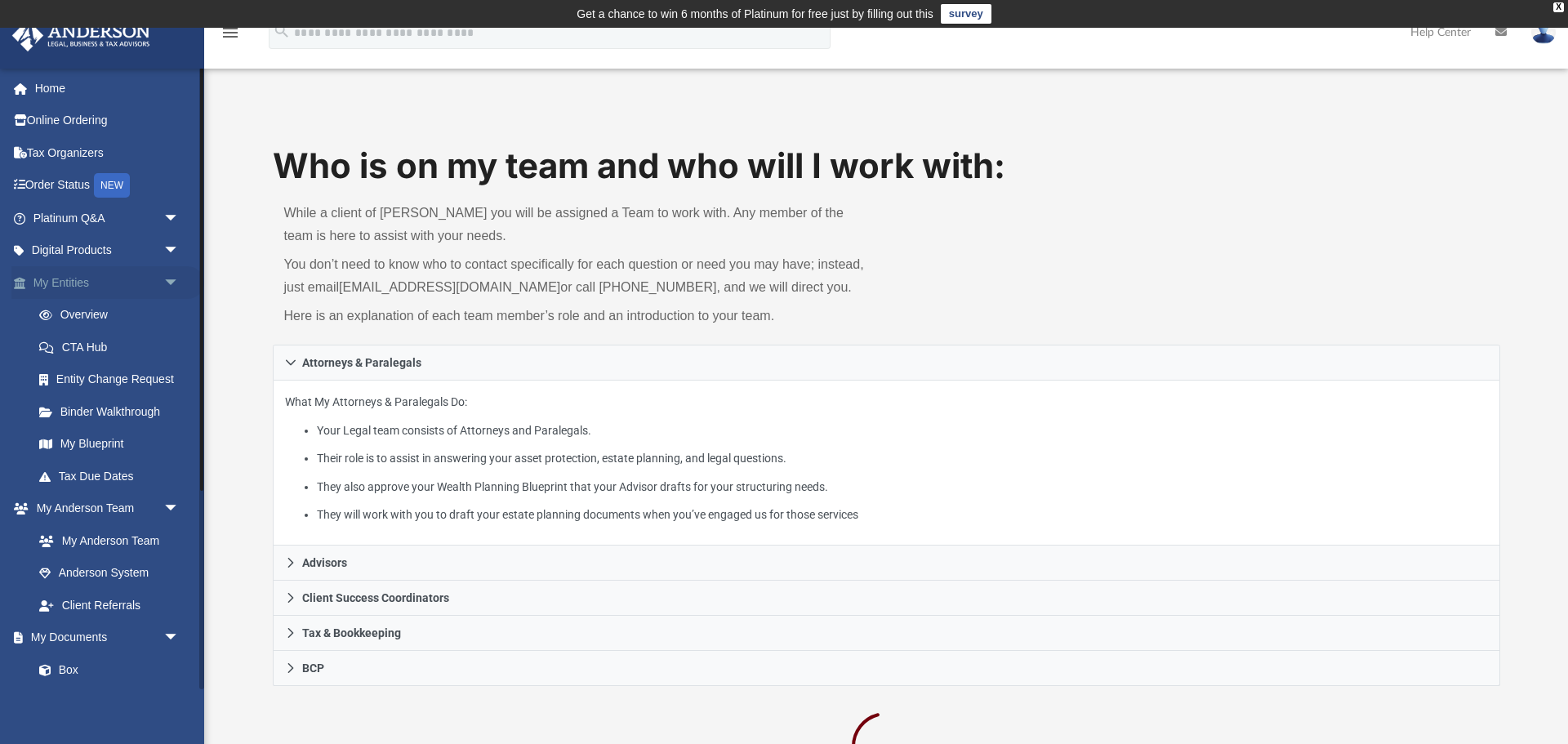
click at [96, 285] on link "My Entities arrow_drop_down" at bounding box center [107, 282] width 192 height 32
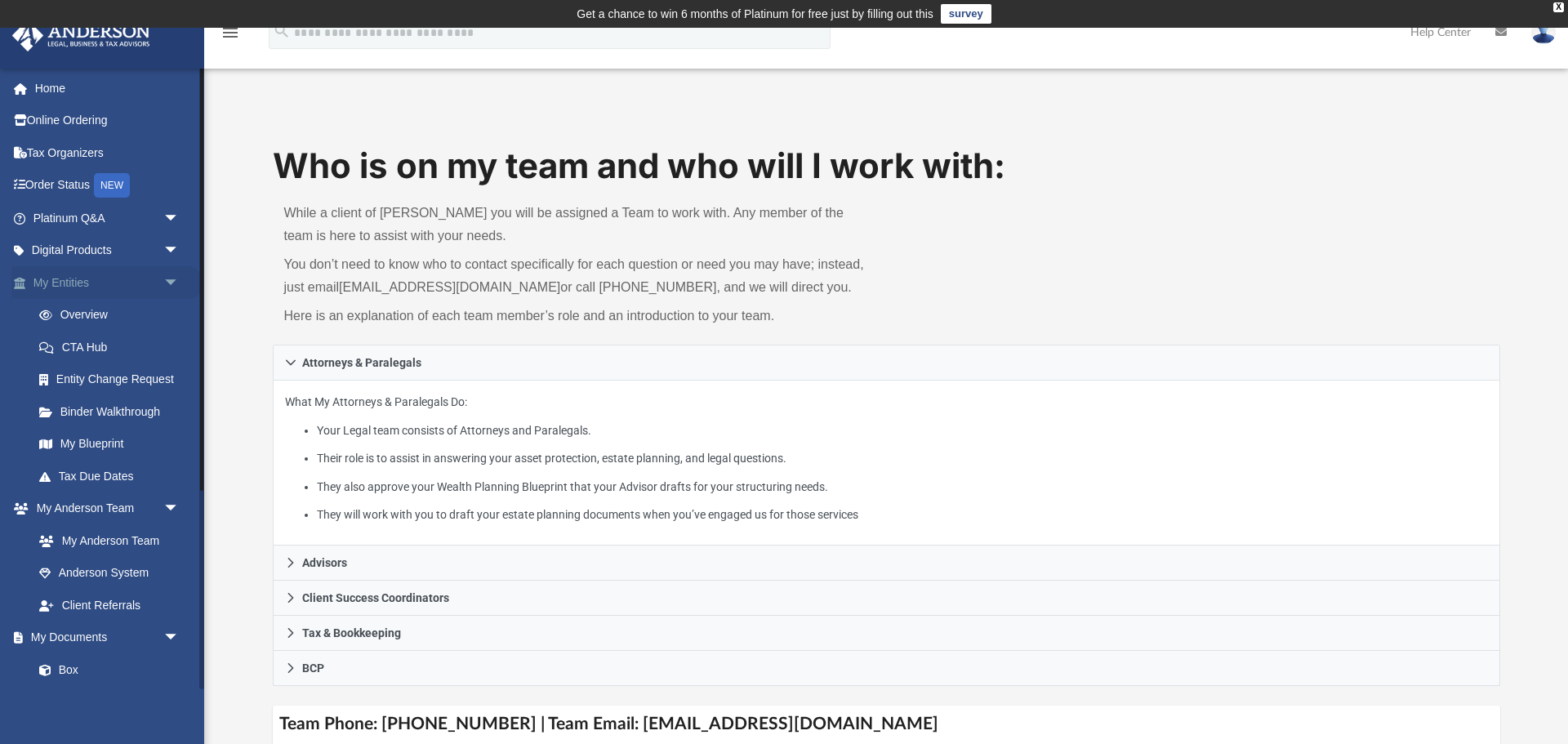
click at [82, 284] on link "My Entities arrow_drop_down" at bounding box center [107, 282] width 192 height 32
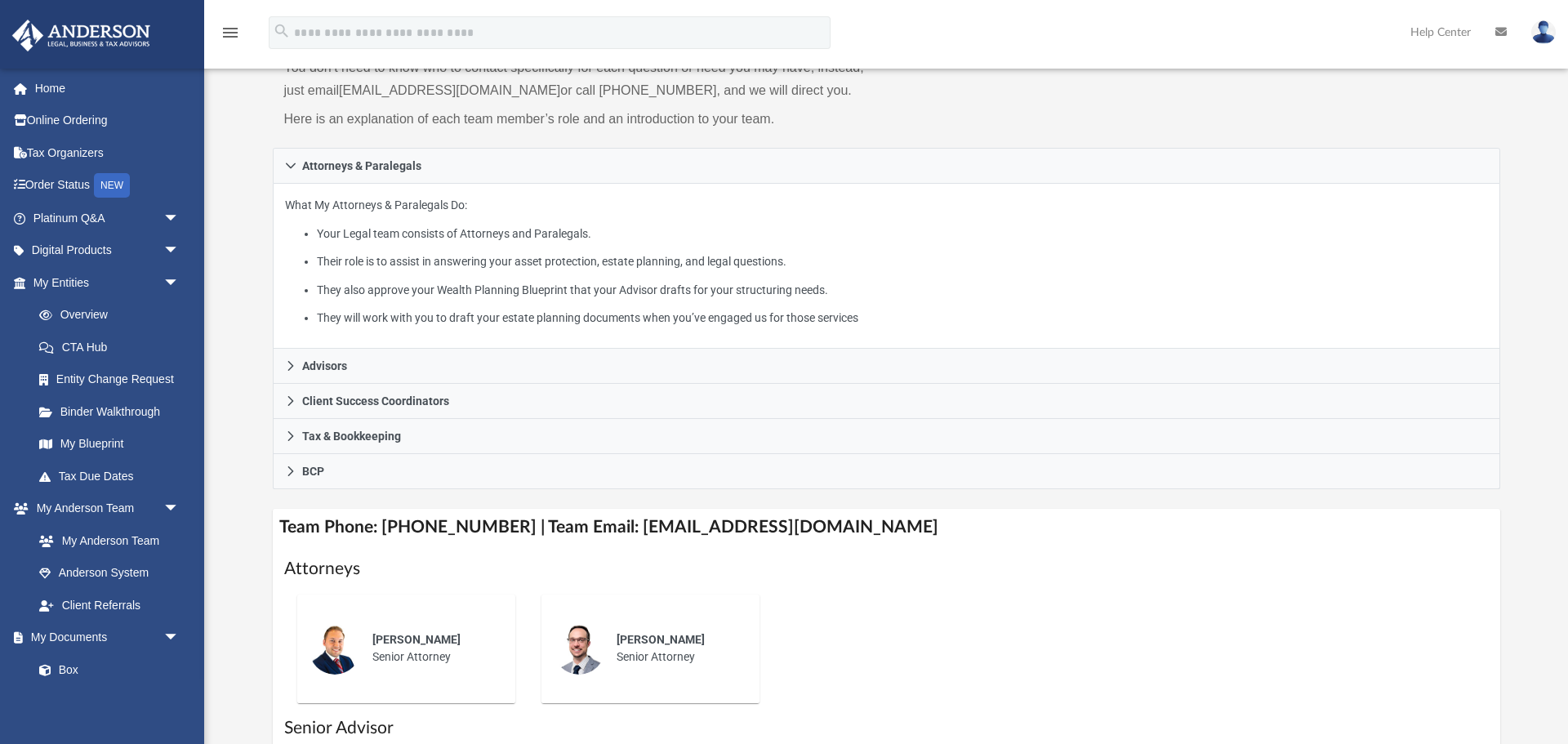
scroll to position [236, 0]
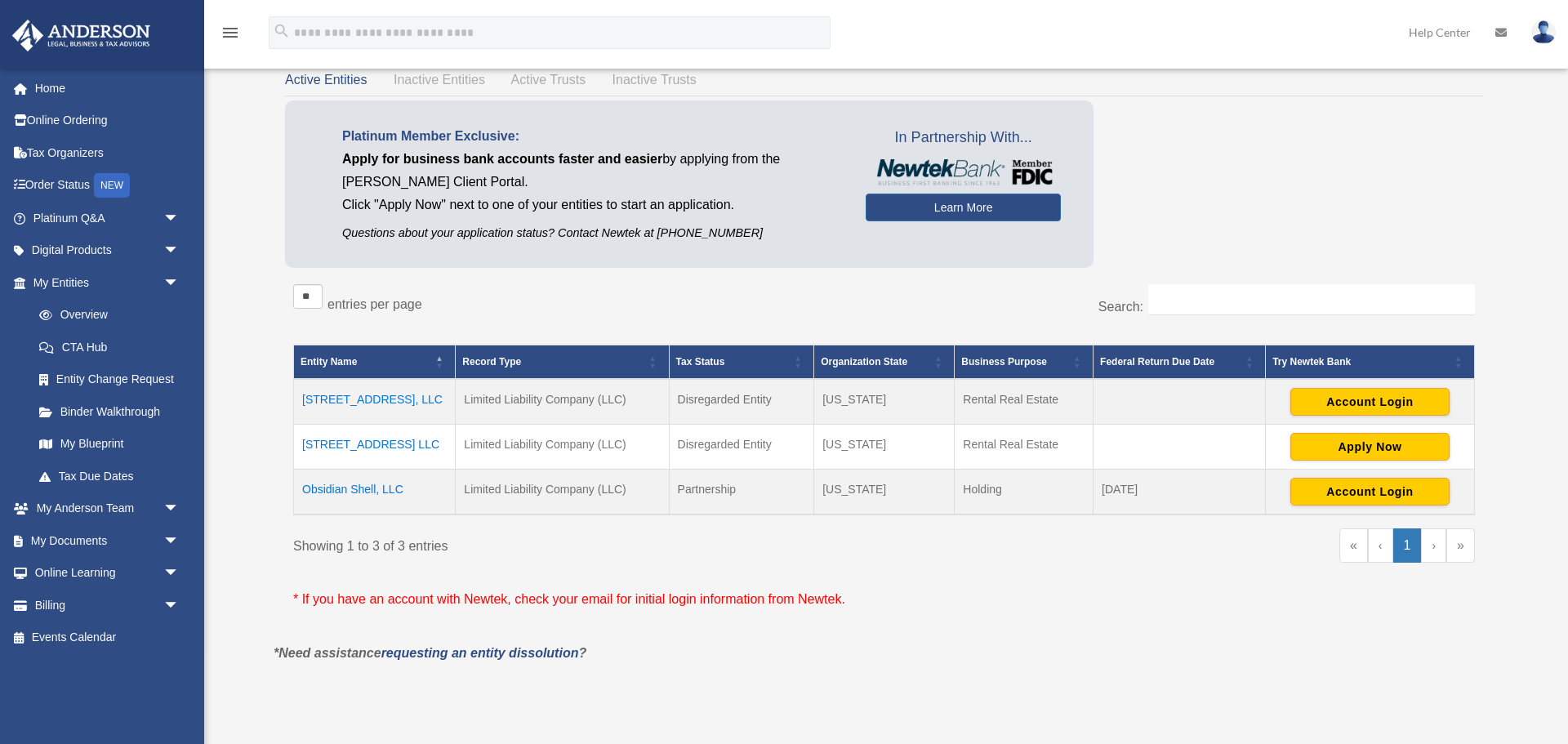
scroll to position [120, 0]
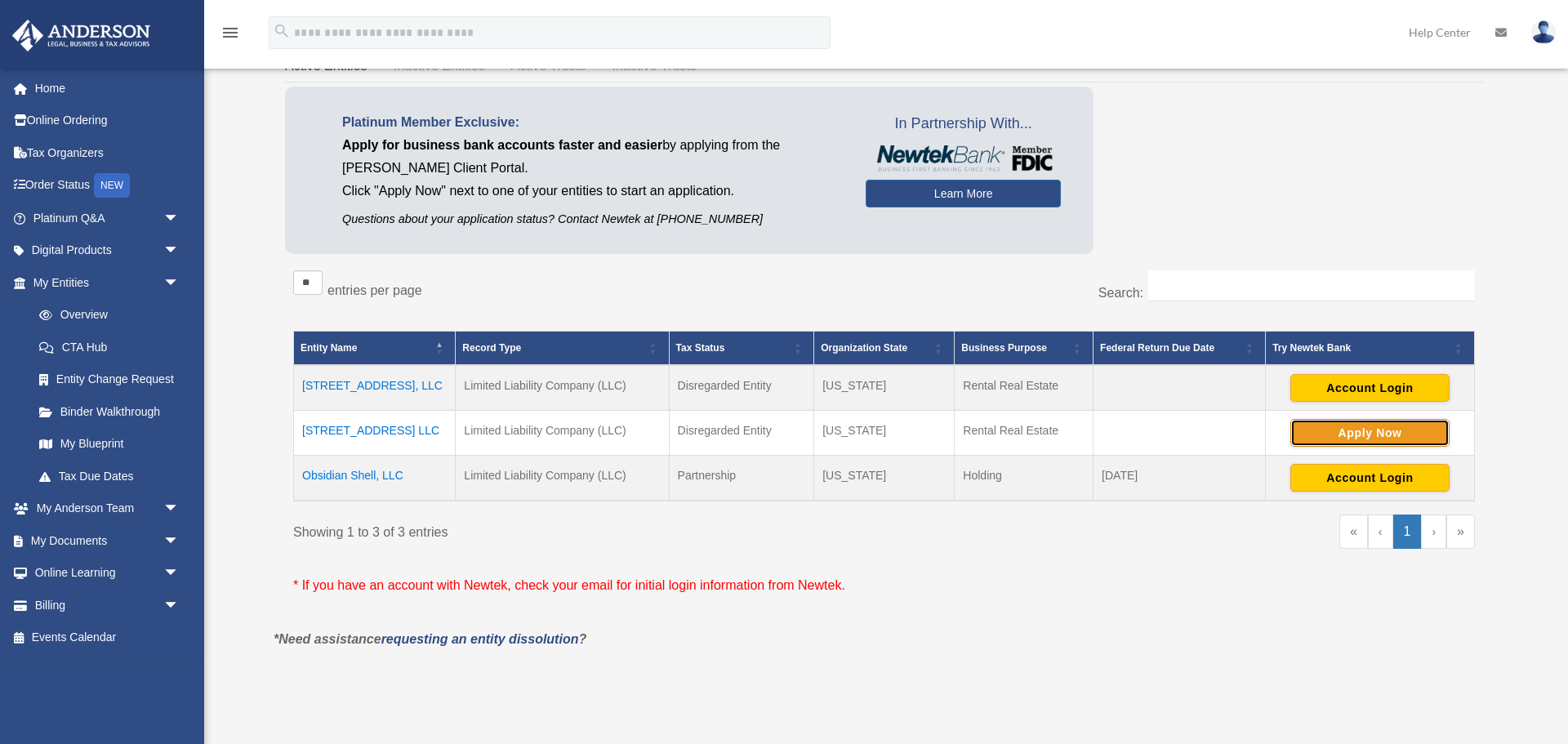
click at [1322, 435] on button "Apply Now" at bounding box center [1370, 432] width 159 height 27
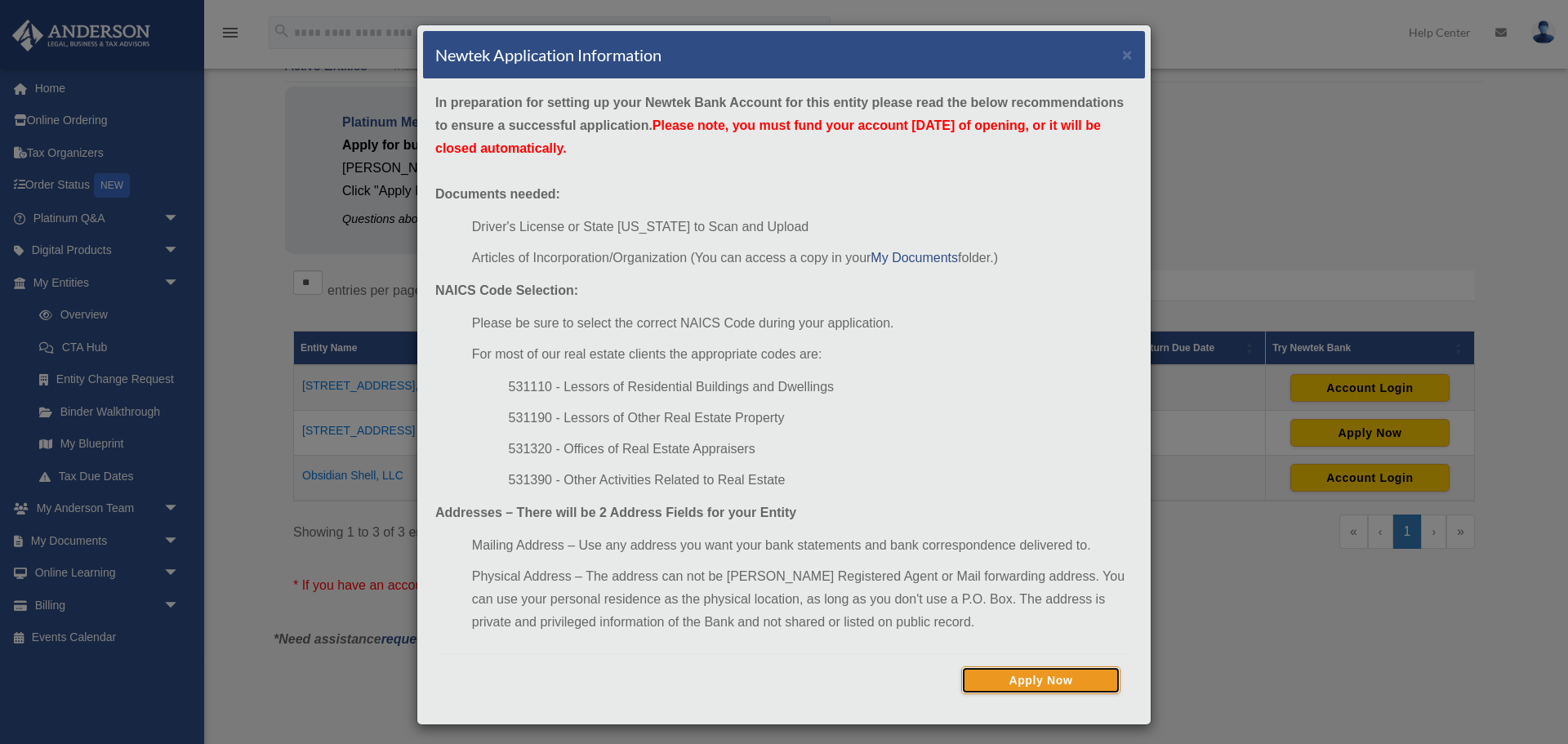
click at [1042, 690] on button "Apply Now" at bounding box center [1041, 680] width 159 height 27
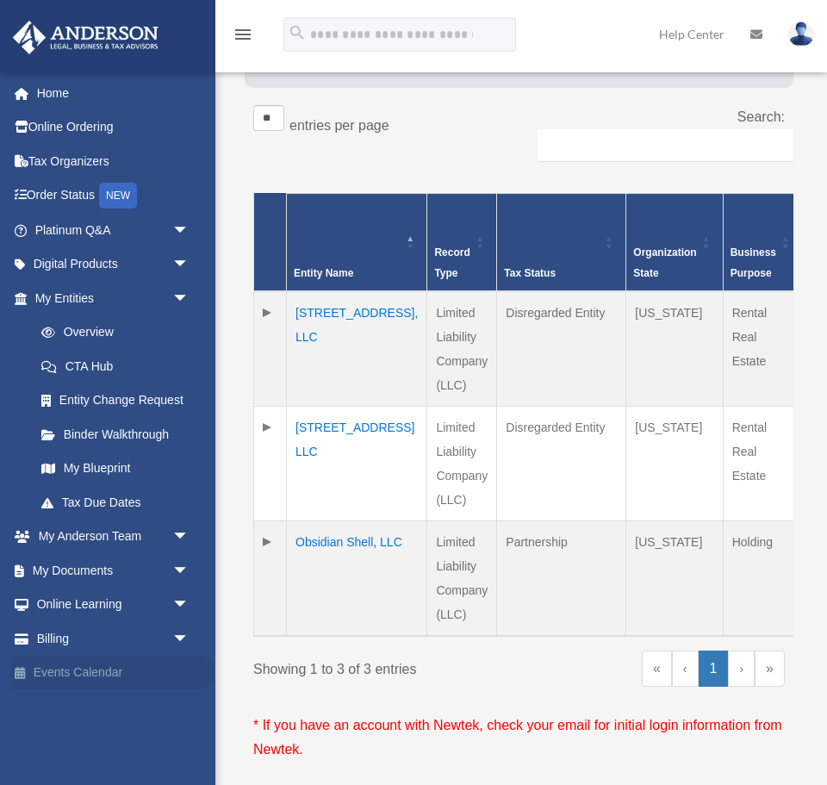
scroll to position [367, 0]
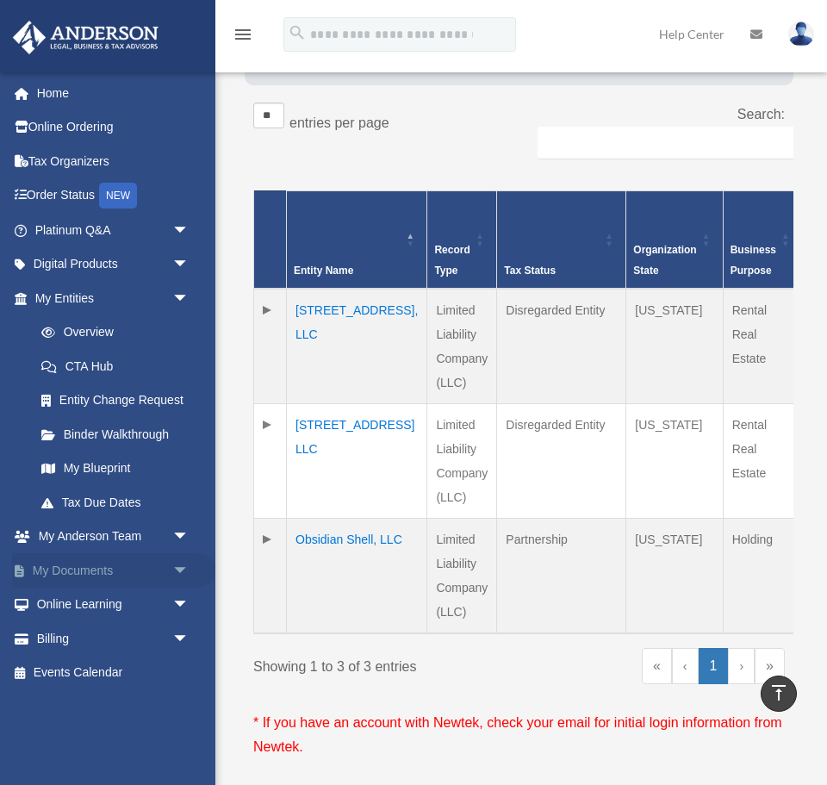
click at [100, 587] on link "My Documents arrow_drop_down" at bounding box center [113, 570] width 203 height 34
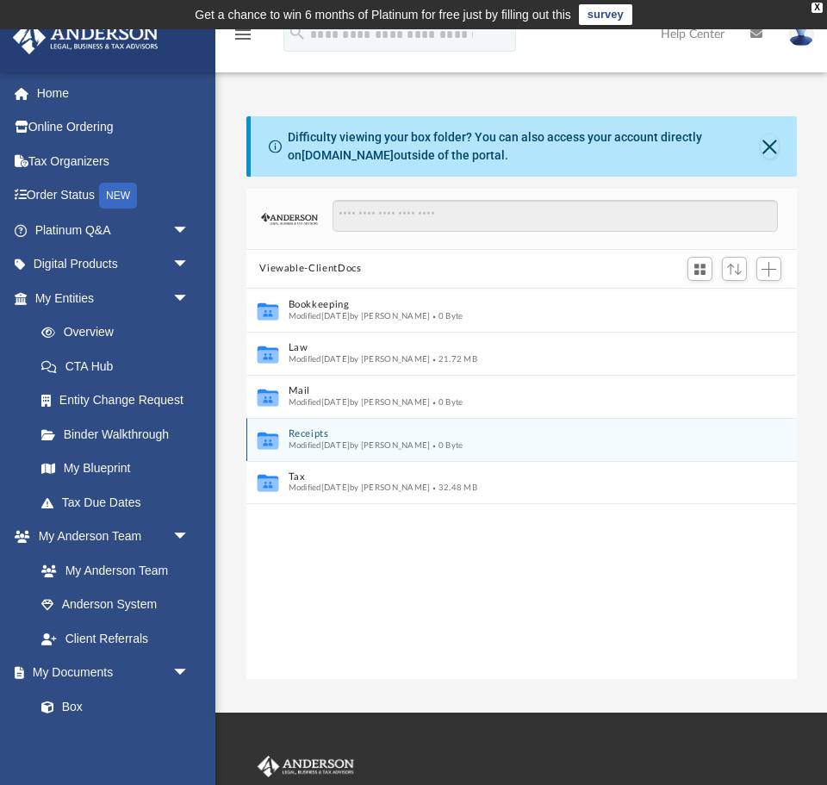
scroll to position [391, 550]
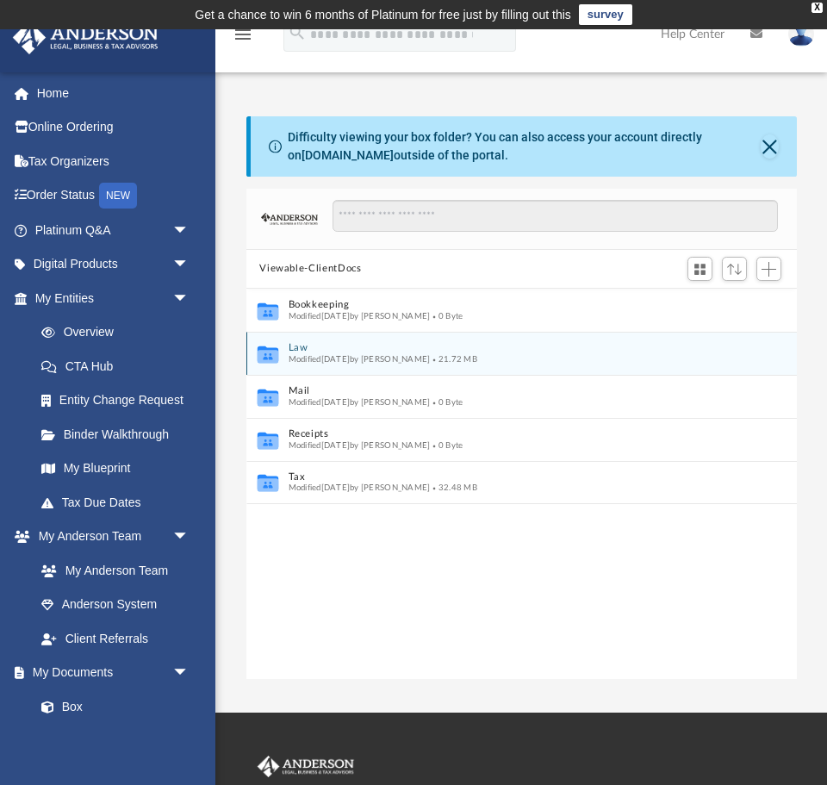
click at [295, 350] on button "Law" at bounding box center [510, 347] width 444 height 11
click at [311, 349] on button "[STREET_ADDRESS], LLC" at bounding box center [510, 347] width 444 height 11
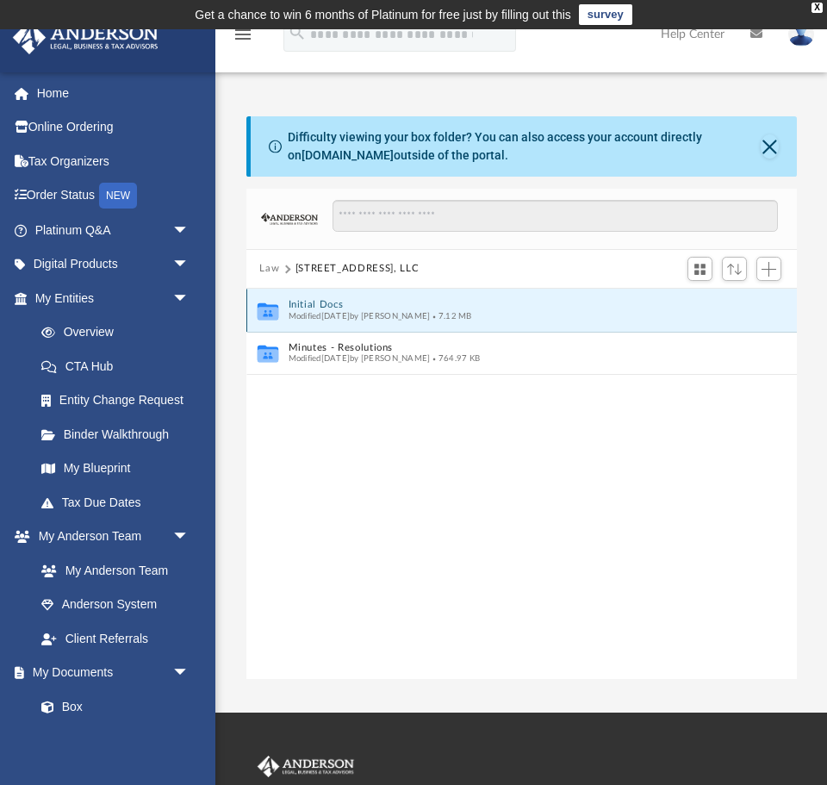
click at [320, 306] on button "Initial Docs" at bounding box center [510, 304] width 444 height 11
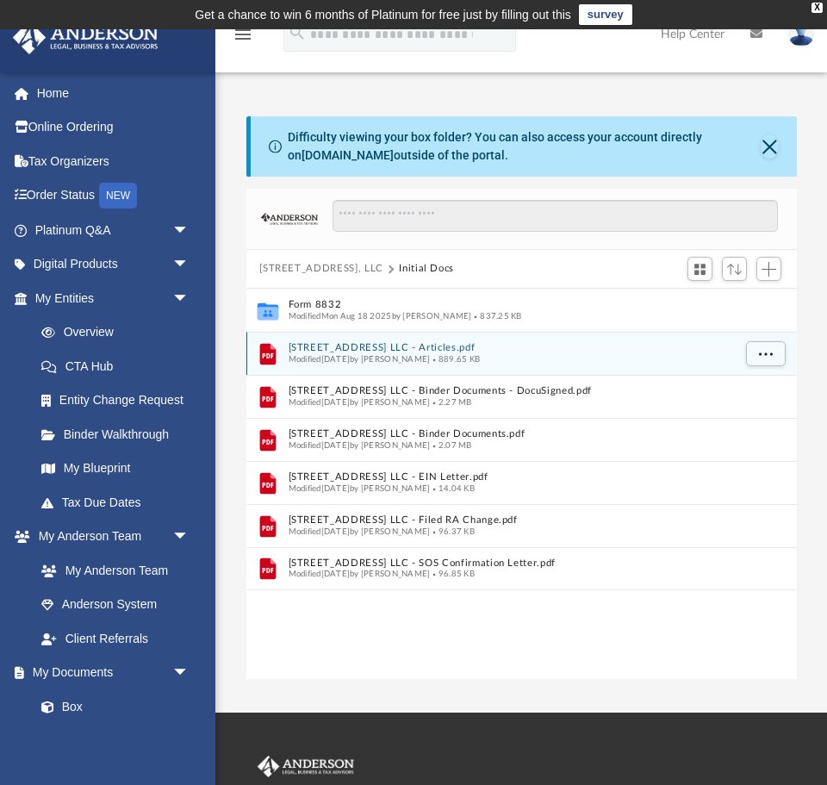
click at [425, 345] on button "[STREET_ADDRESS] LLC - Articles.pdf" at bounding box center [510, 347] width 444 height 11
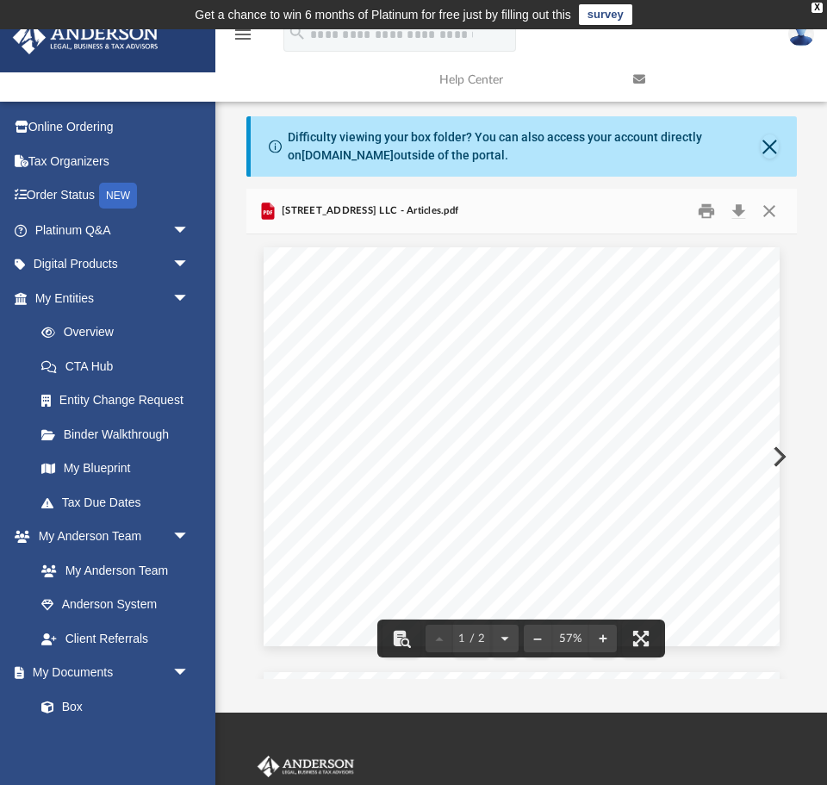
scroll to position [1, 0]
click at [738, 222] on button "Download" at bounding box center [739, 211] width 31 height 27
